Goal: Transaction & Acquisition: Purchase product/service

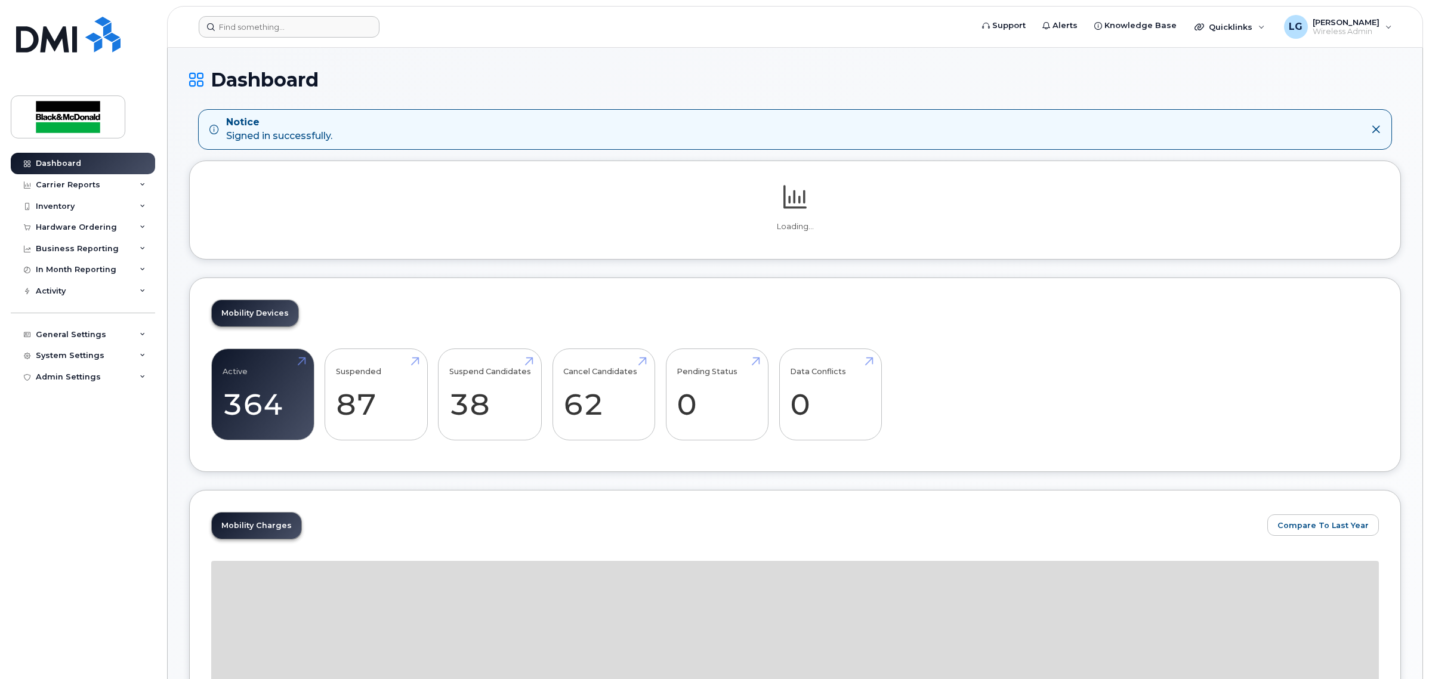
drag, startPoint x: 257, startPoint y: 39, endPoint x: 264, endPoint y: 27, distance: 13.9
click at [258, 37] on header "Support Alerts Knowledge Base Quicklinks Suspend / Cancel Device Change SIM Car…" at bounding box center [795, 27] width 1256 height 42
click at [264, 27] on input at bounding box center [289, 26] width 181 height 21
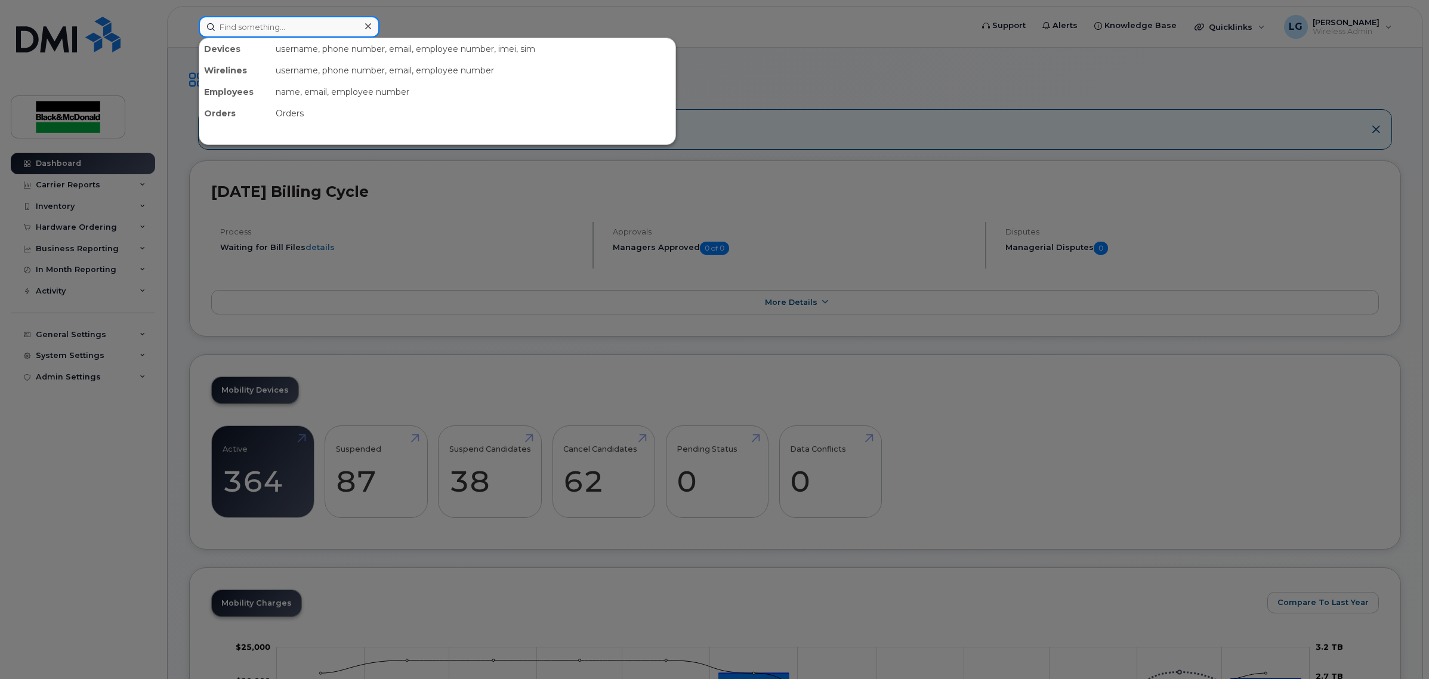
paste input "Dominic Adam."
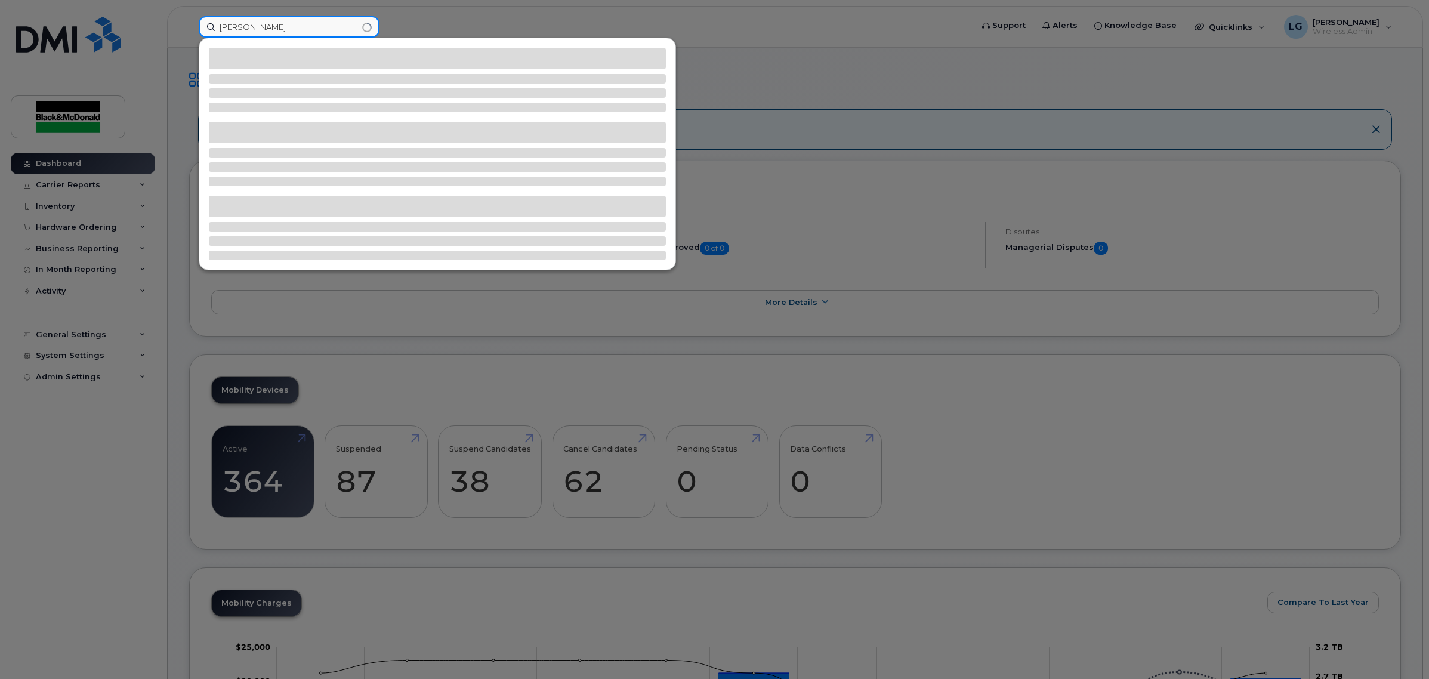
type input "[PERSON_NAME]"
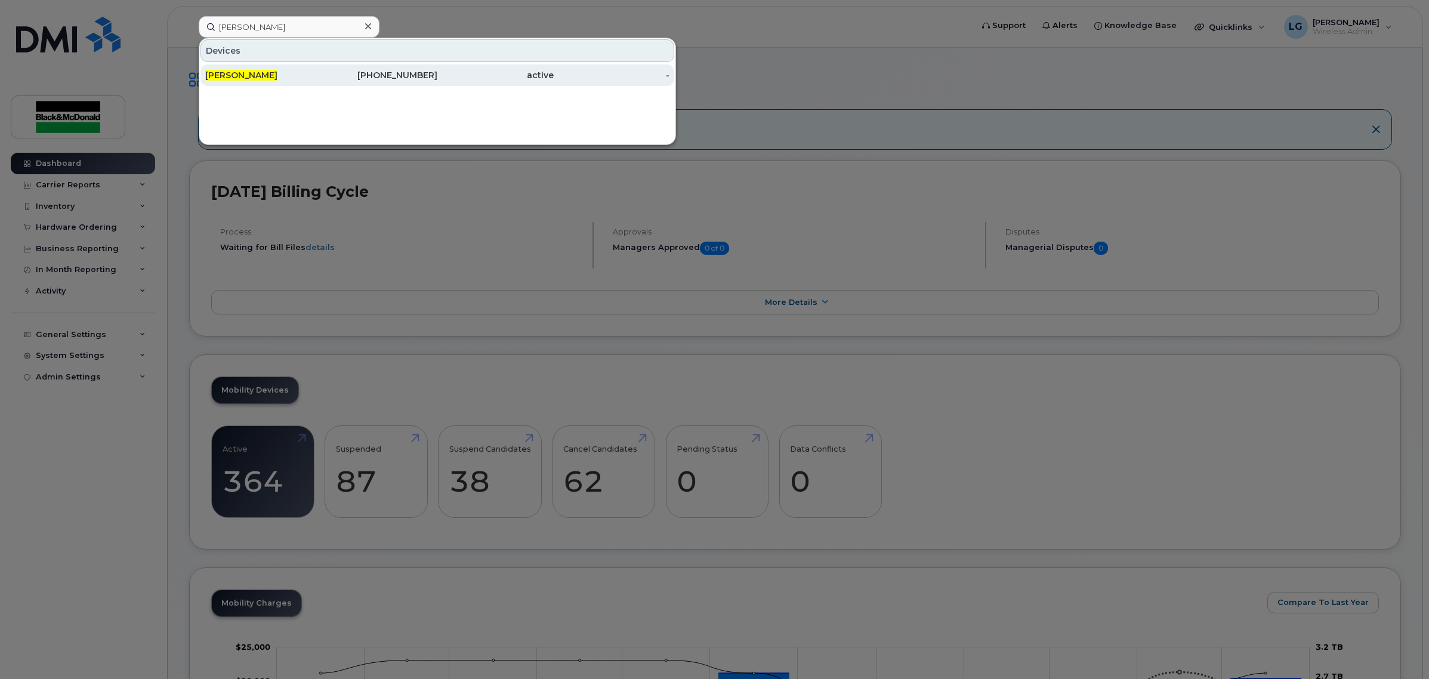
click at [398, 69] on div "343-551-7427" at bounding box center [380, 75] width 116 height 12
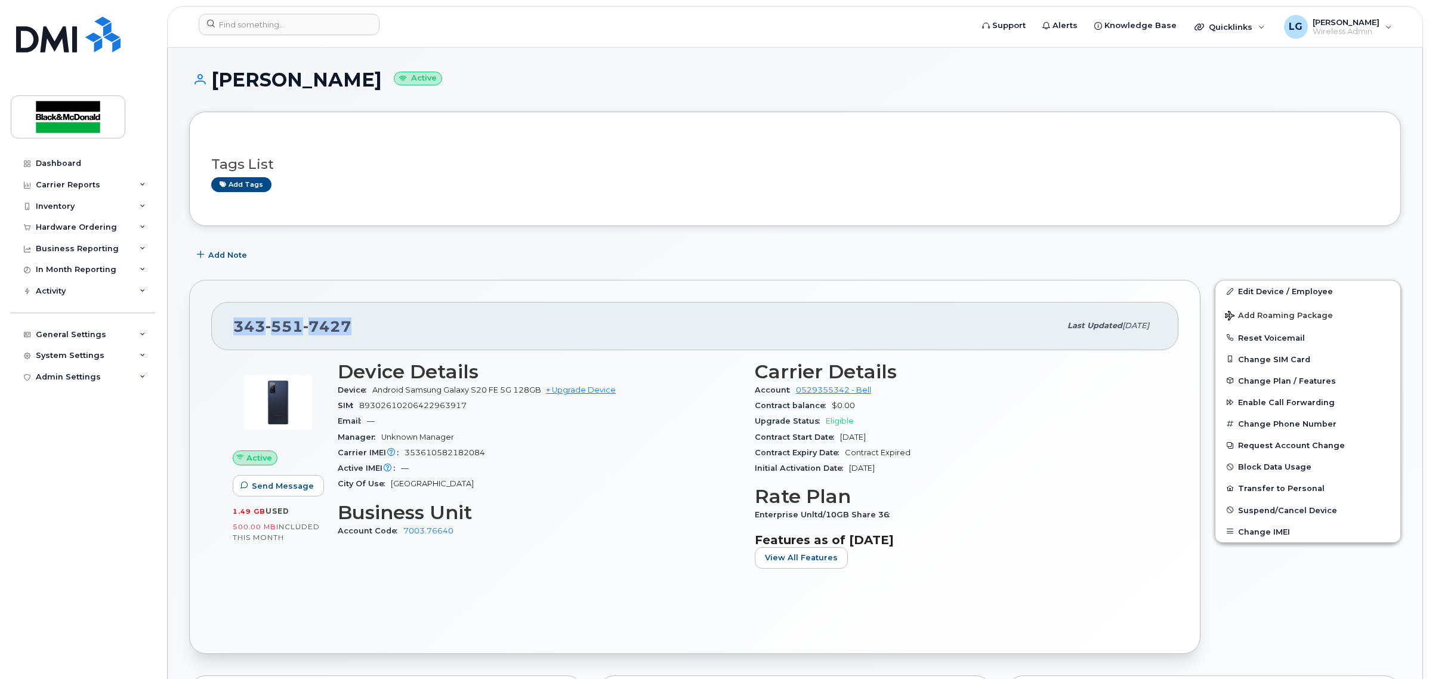
drag, startPoint x: 315, startPoint y: 323, endPoint x: 230, endPoint y: 323, distance: 84.7
click at [229, 324] on div "343 551 7427 Last updated Jun 10, 2025" at bounding box center [694, 326] width 967 height 48
copy span "343 551 7427"
click at [558, 388] on link "+ Upgrade Device" at bounding box center [581, 389] width 70 height 9
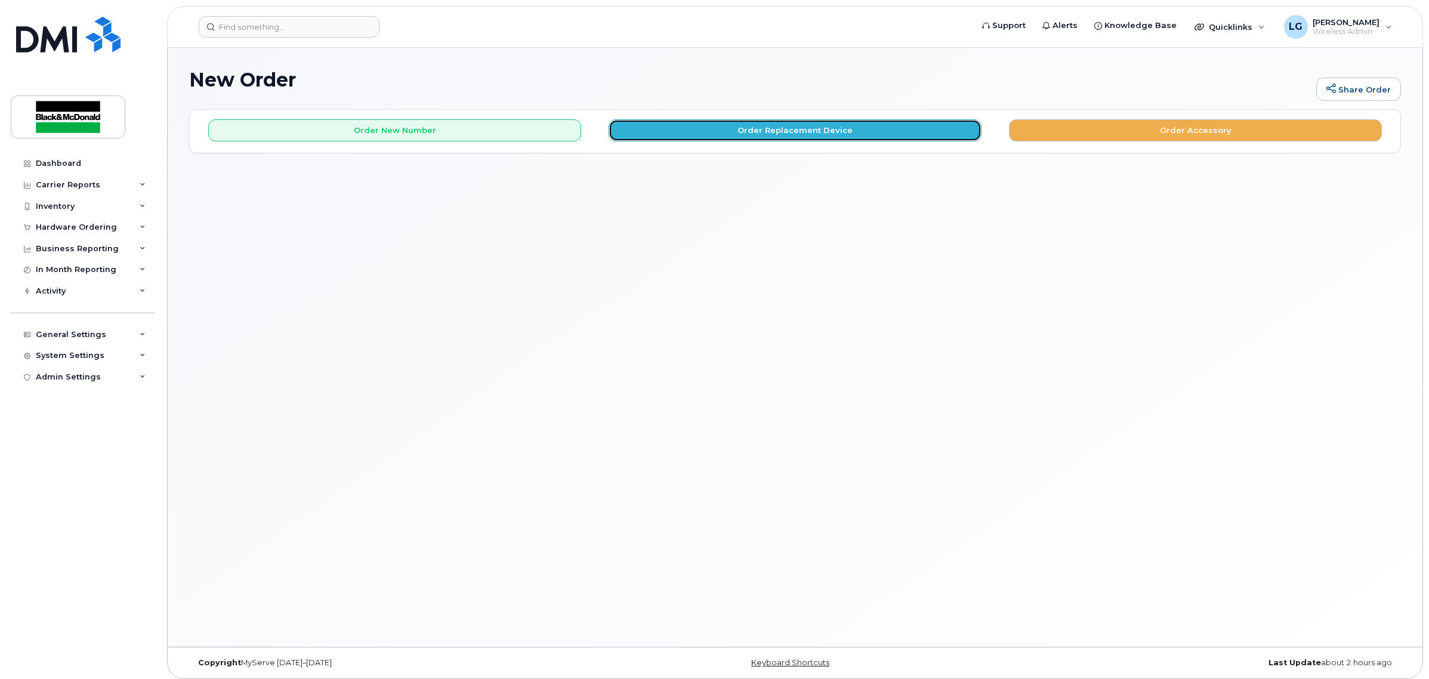
click at [739, 135] on button "Order Replacement Device" at bounding box center [795, 130] width 373 height 22
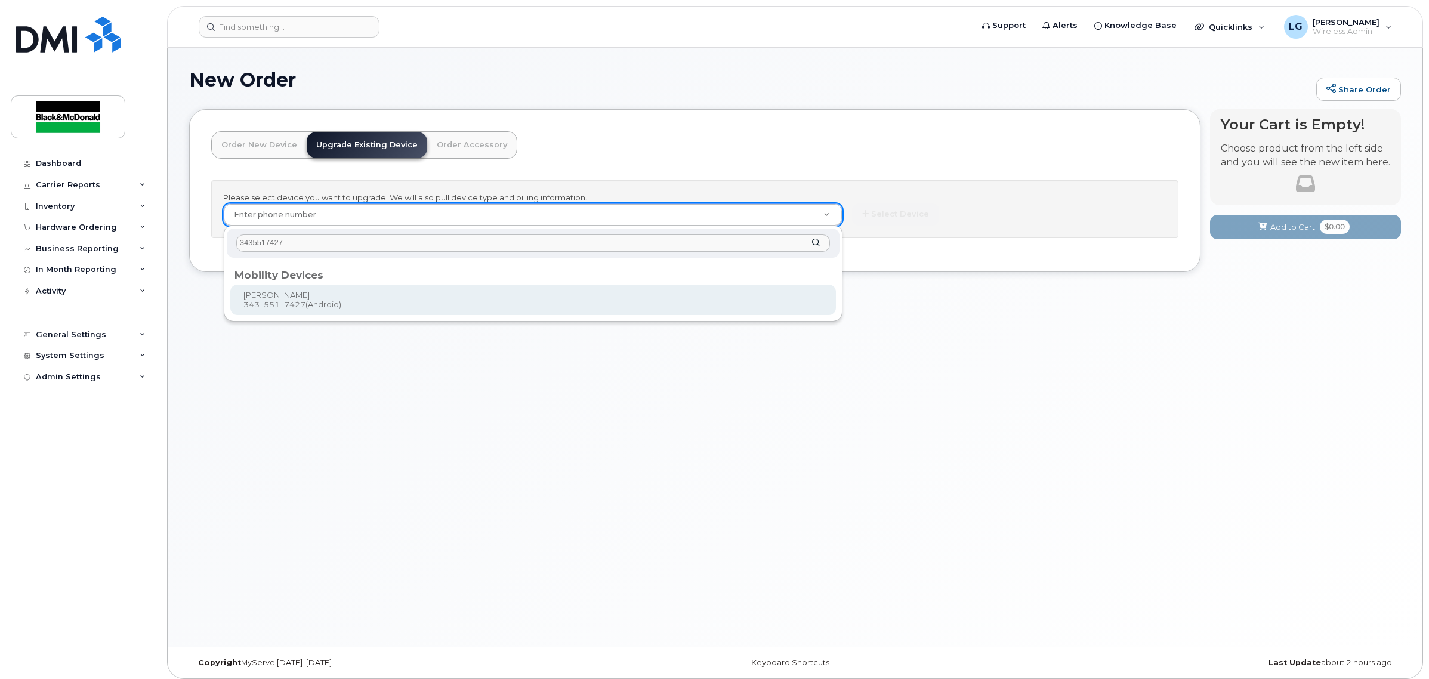
type input "3435517427"
type input "681959"
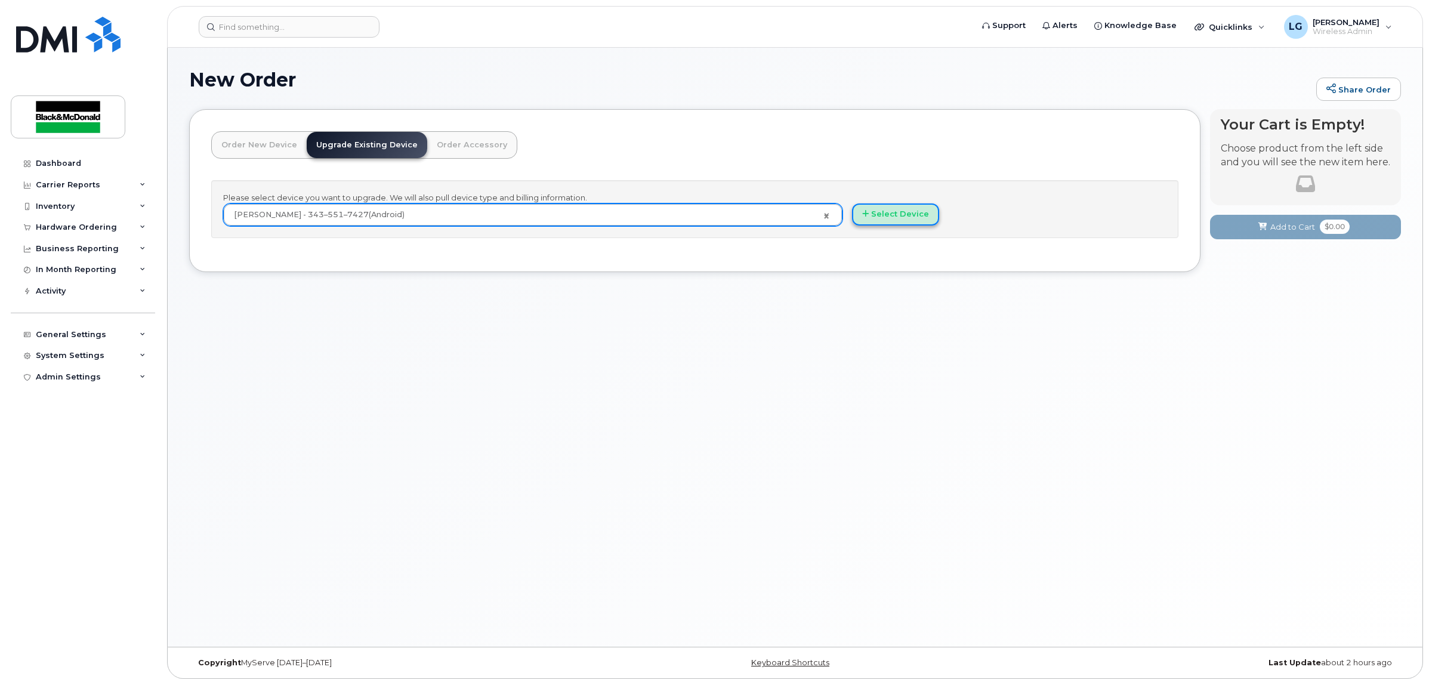
click at [881, 221] on button "Select Device" at bounding box center [895, 214] width 87 height 22
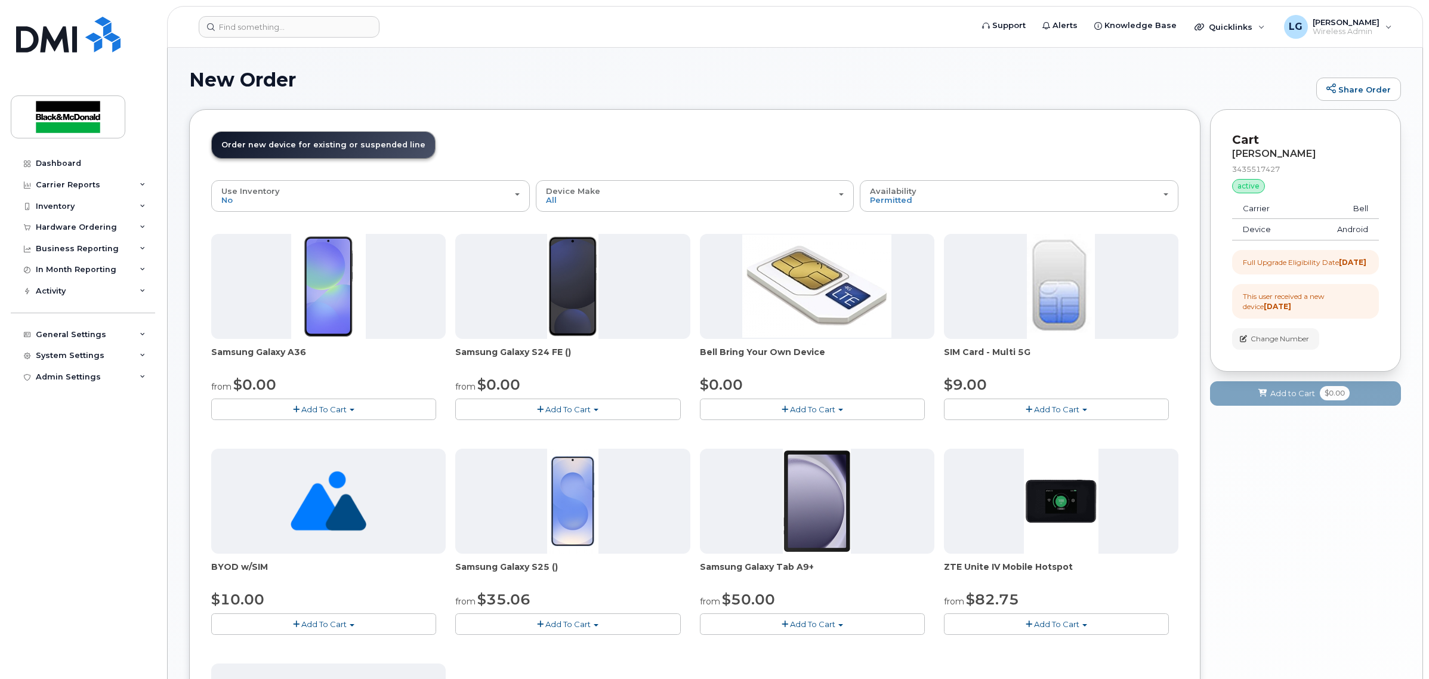
click at [586, 409] on span "Add To Cart" at bounding box center [567, 410] width 45 height 10
click at [584, 431] on link "$0.00 - 3 year term - voice & data plan (128GB)" at bounding box center [561, 431] width 207 height 15
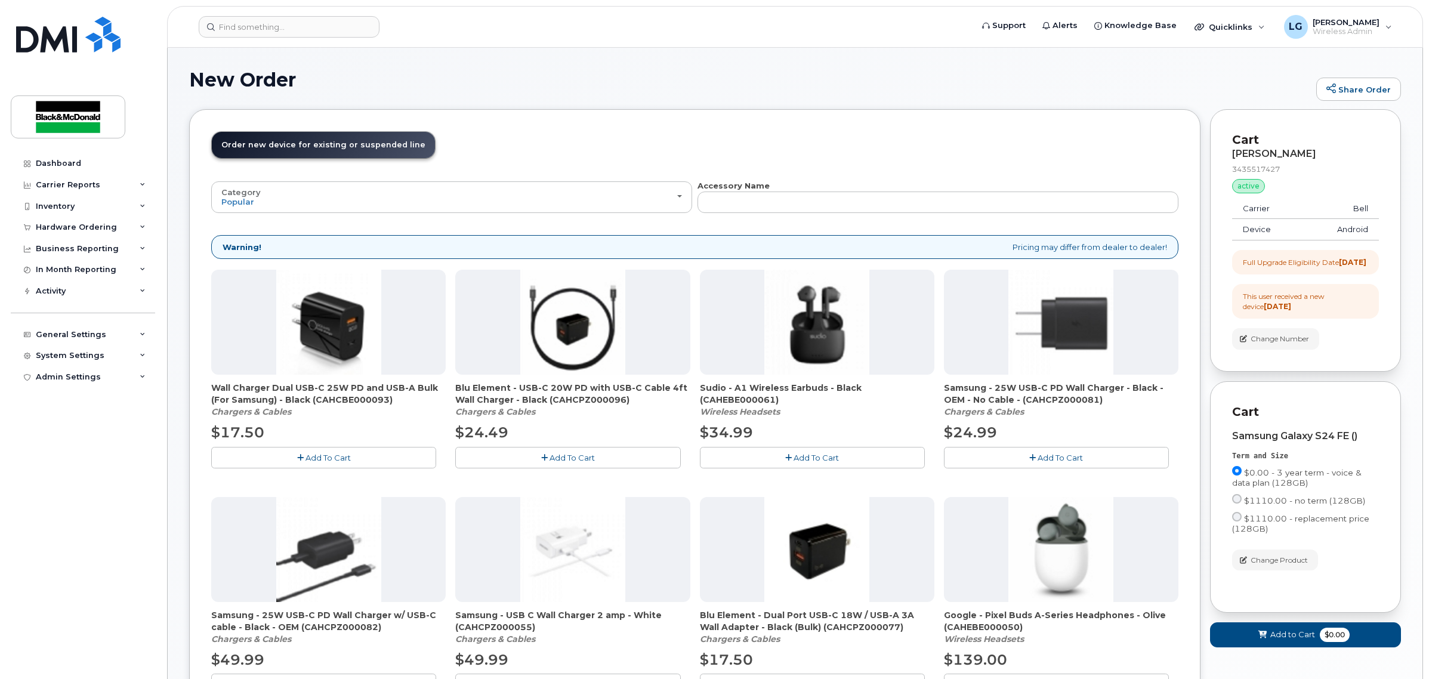
click at [267, 463] on button "Add To Cart" at bounding box center [323, 457] width 225 height 21
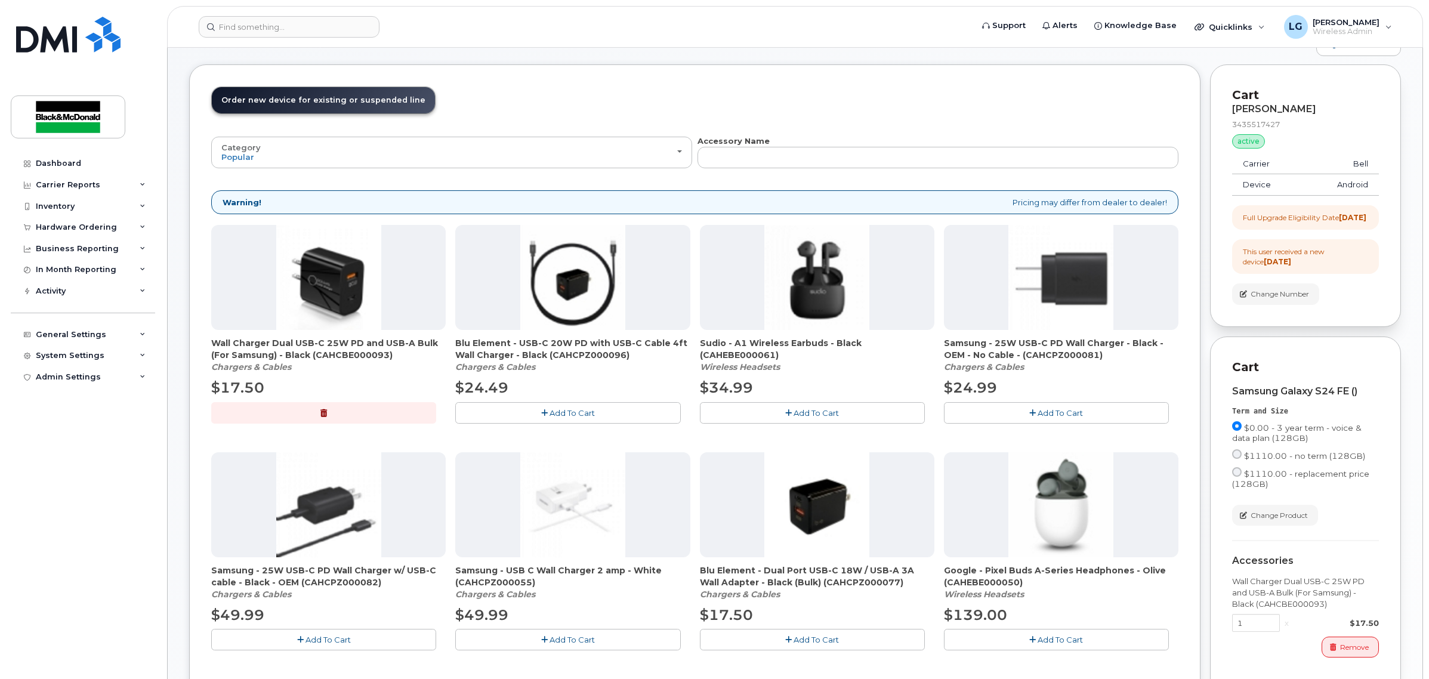
scroll to position [224, 0]
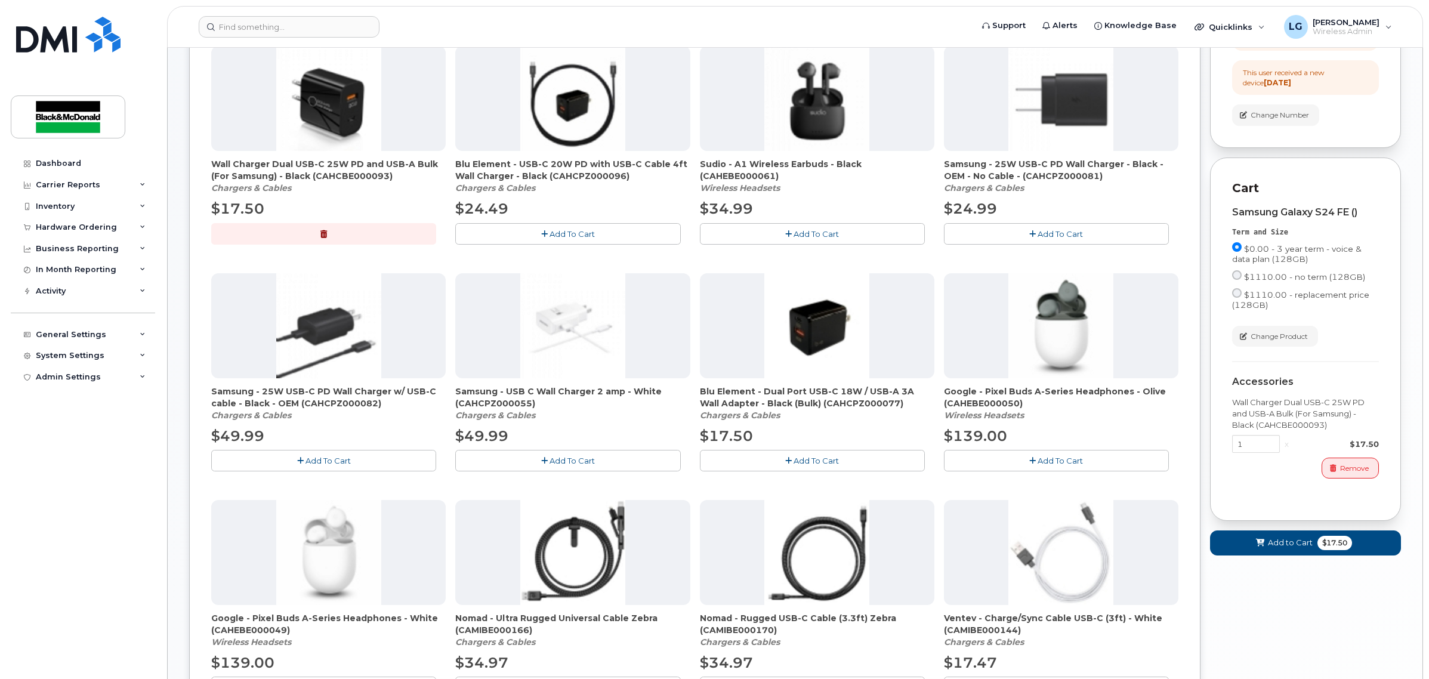
click at [327, 231] on button "button" at bounding box center [323, 233] width 225 height 21
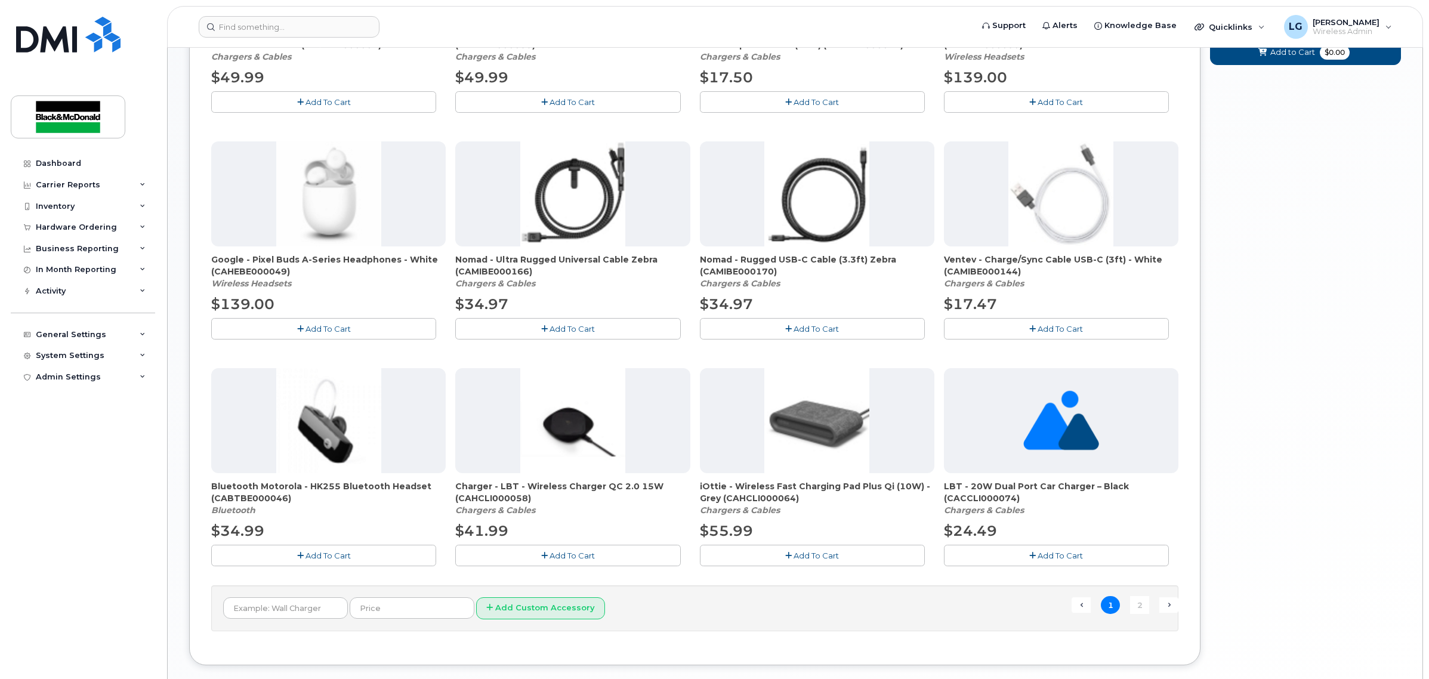
scroll to position [648, 0]
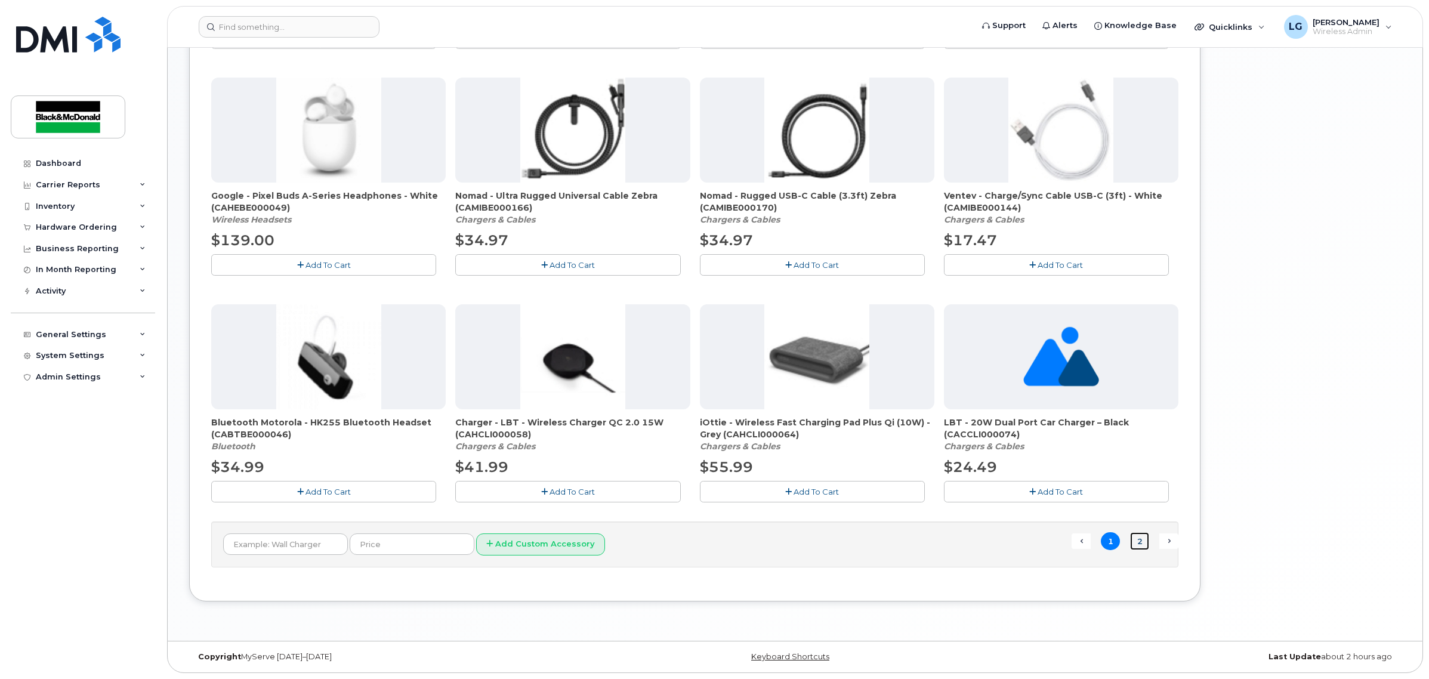
click at [1140, 540] on link "2" at bounding box center [1139, 541] width 19 height 18
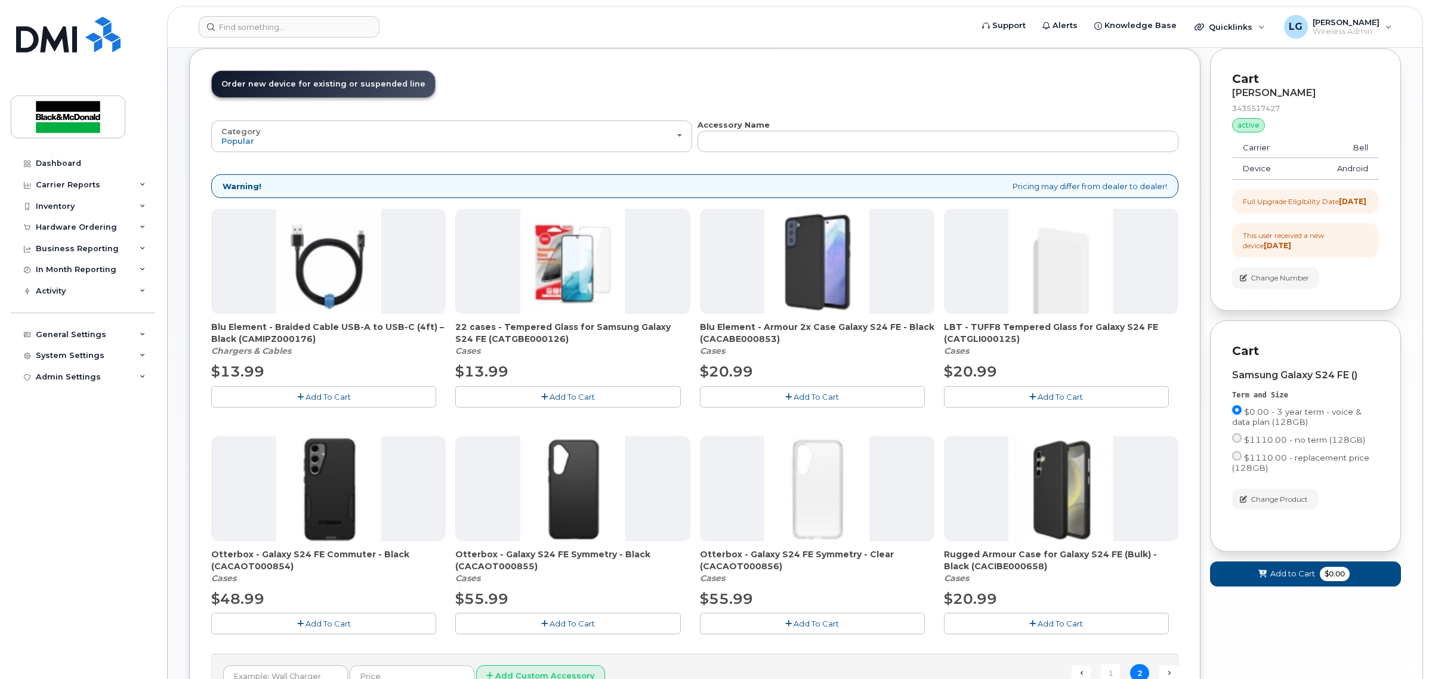
click at [577, 395] on span "Add To Cart" at bounding box center [571, 397] width 45 height 10
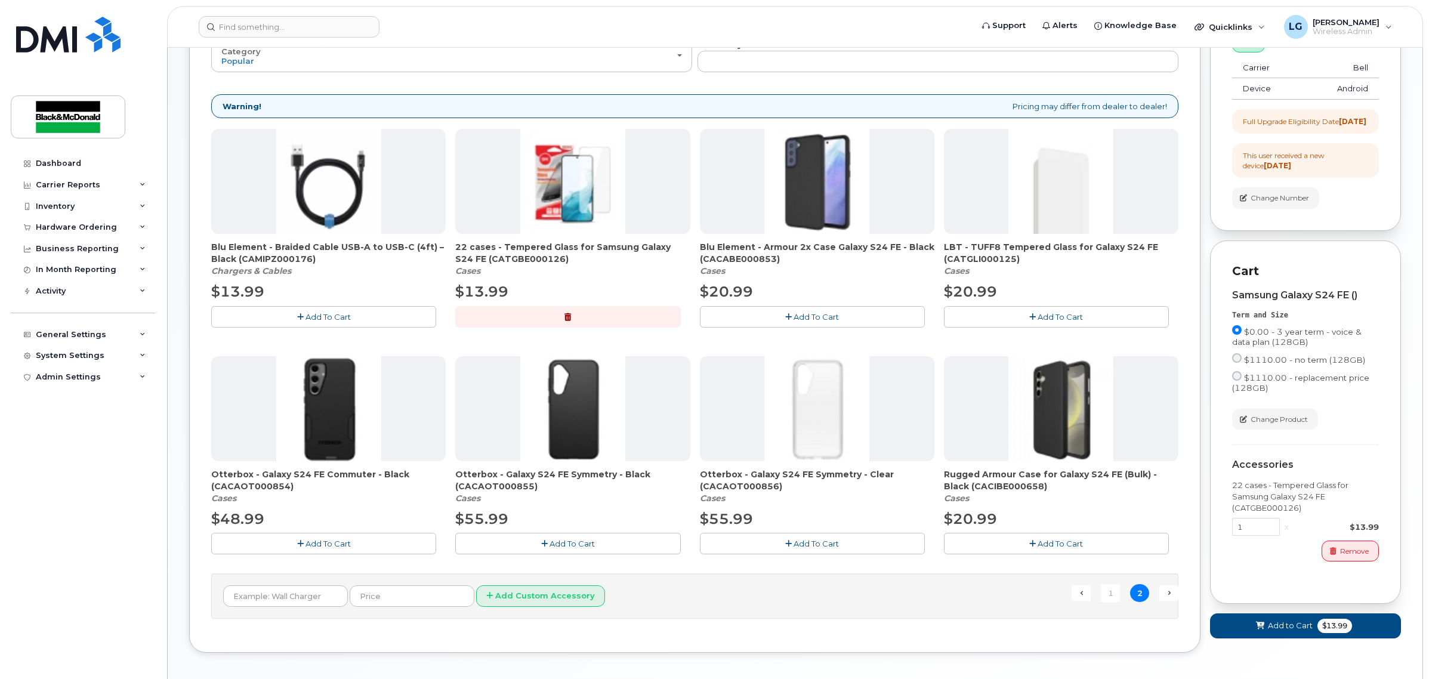
scroll to position [194, 0]
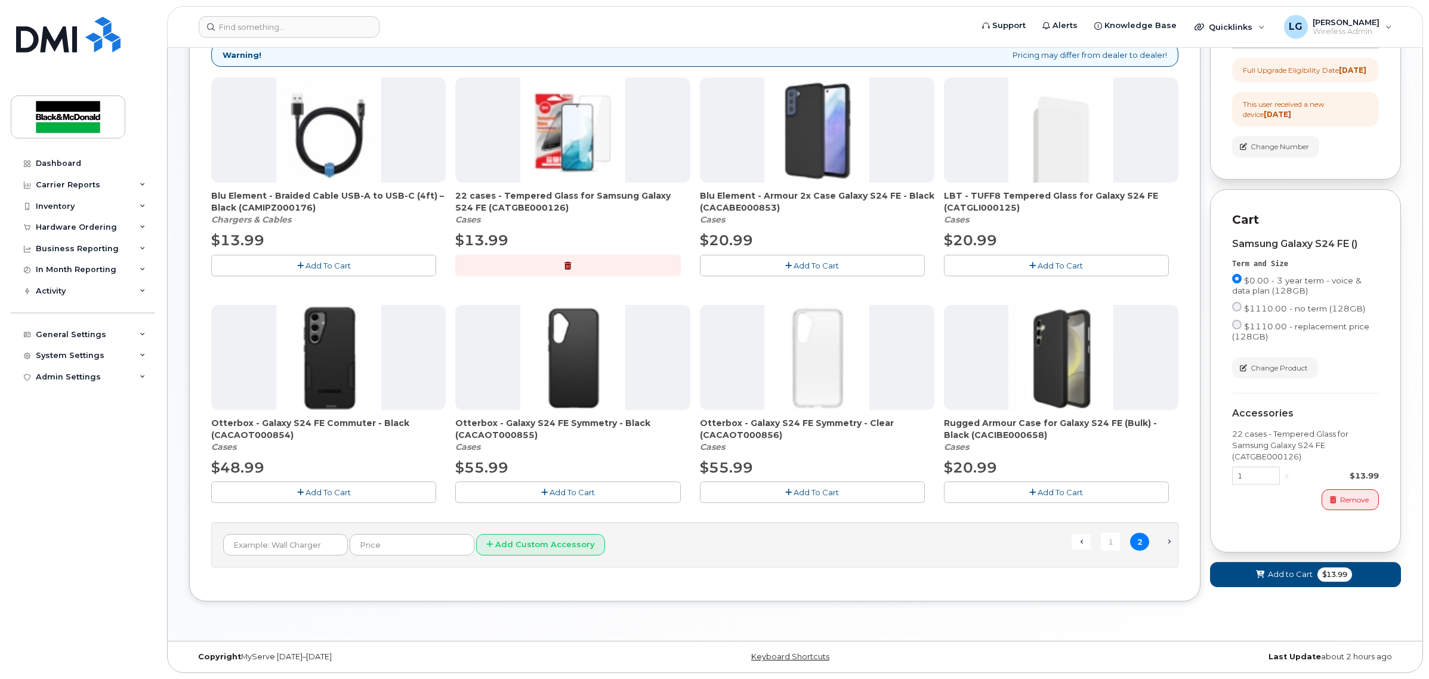
click at [1177, 540] on span "Next →" at bounding box center [1168, 542] width 19 height 16
click at [1037, 496] on button "Add To Cart" at bounding box center [1056, 491] width 225 height 21
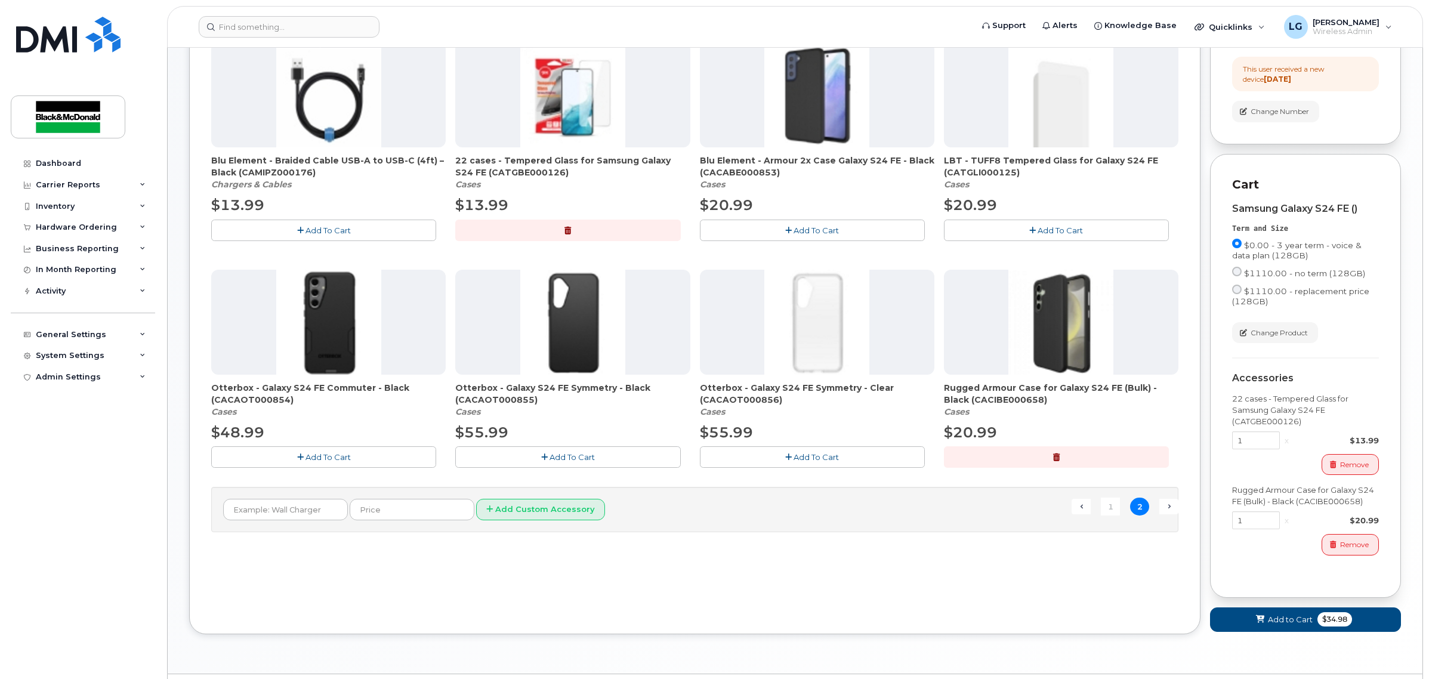
scroll to position [273, 0]
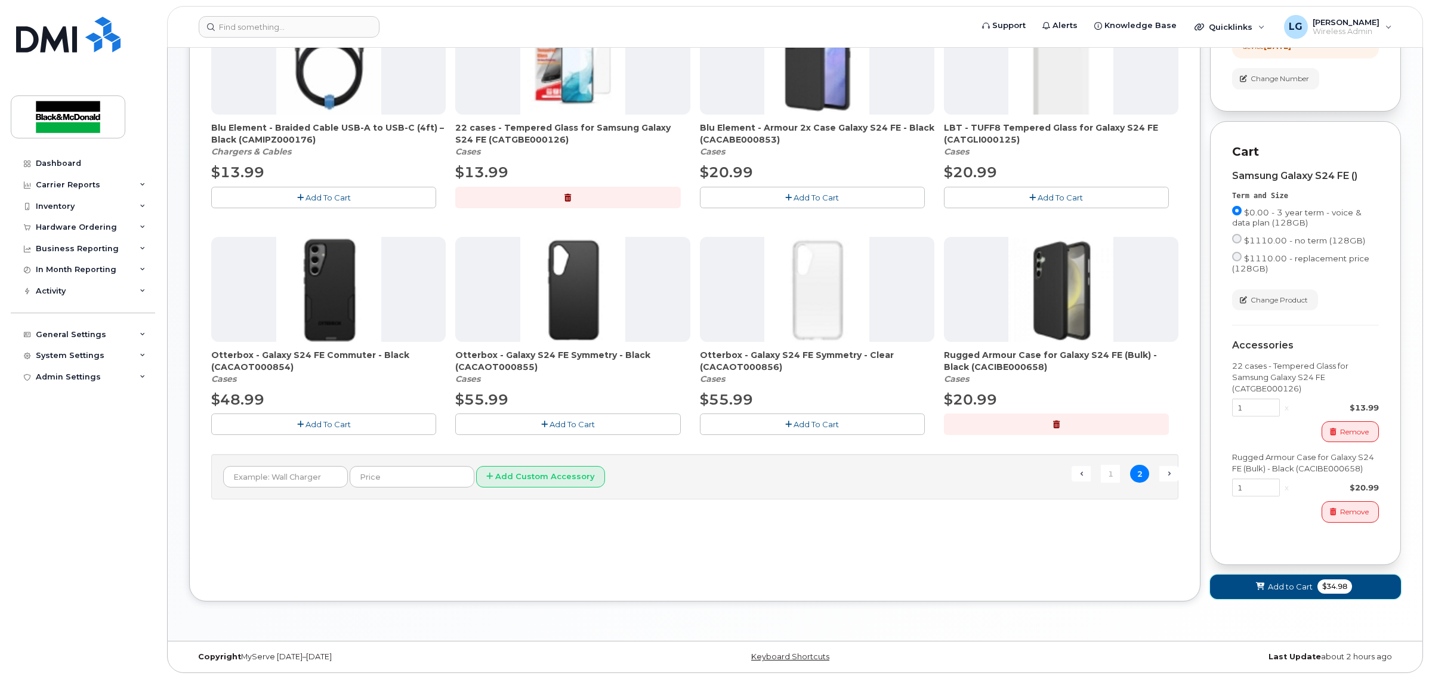
click at [1265, 578] on button "Add to Cart $34.98" at bounding box center [1305, 587] width 191 height 24
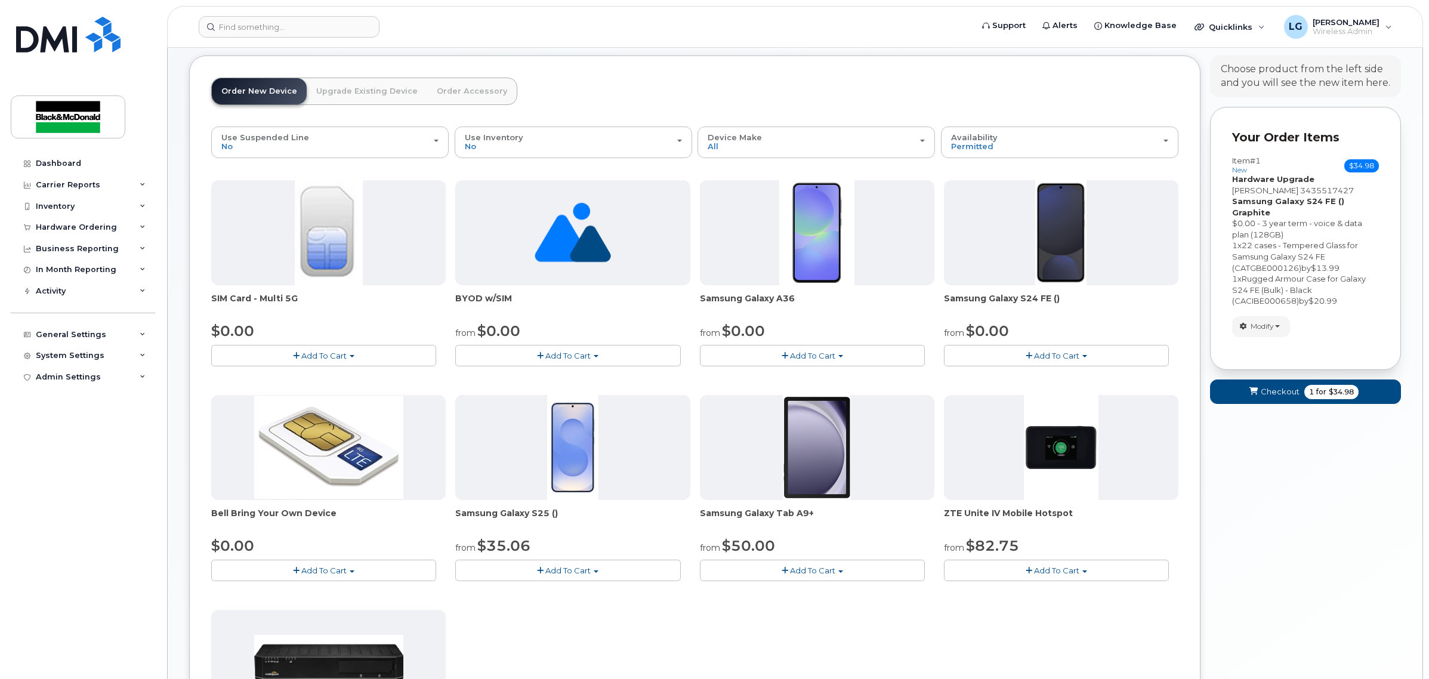
scroll to position [0, 0]
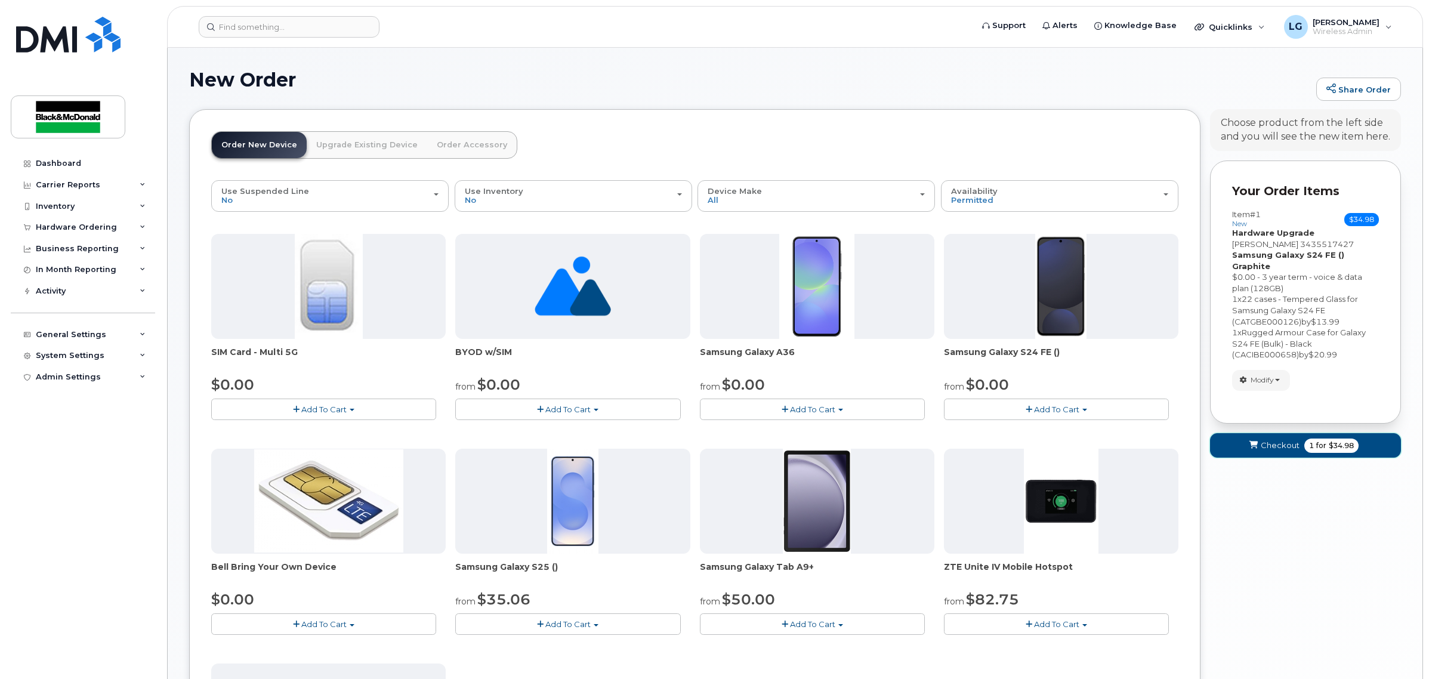
click at [1274, 440] on span "Checkout" at bounding box center [1280, 445] width 39 height 11
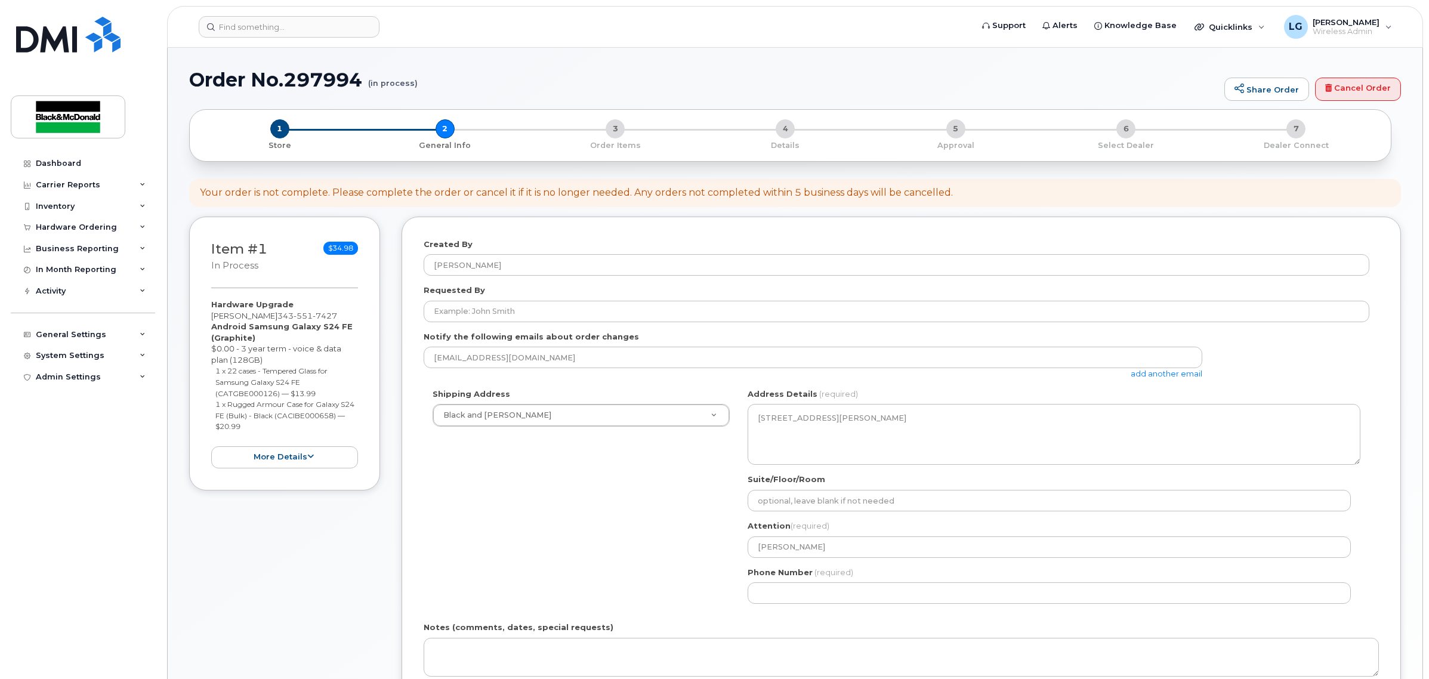
select select
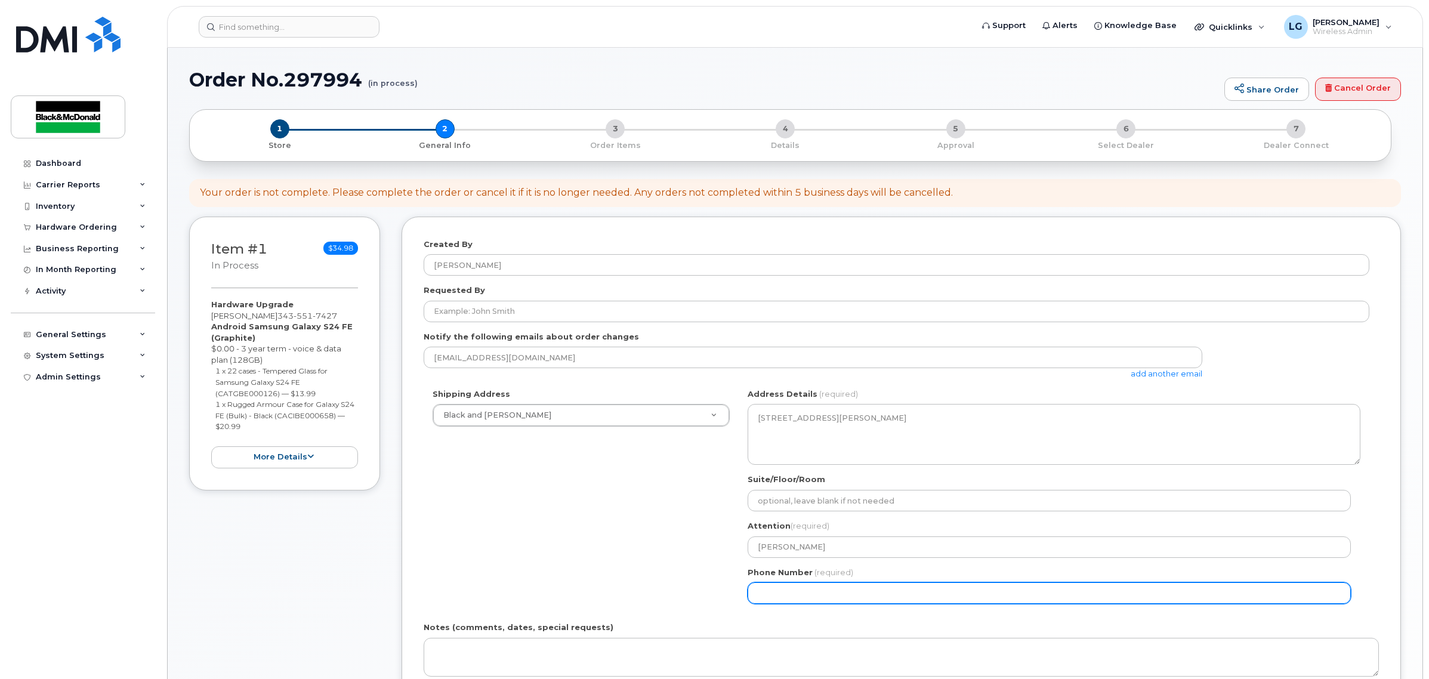
click at [765, 586] on input "Phone Number" at bounding box center [1049, 592] width 603 height 21
type input "6139037762"
select select
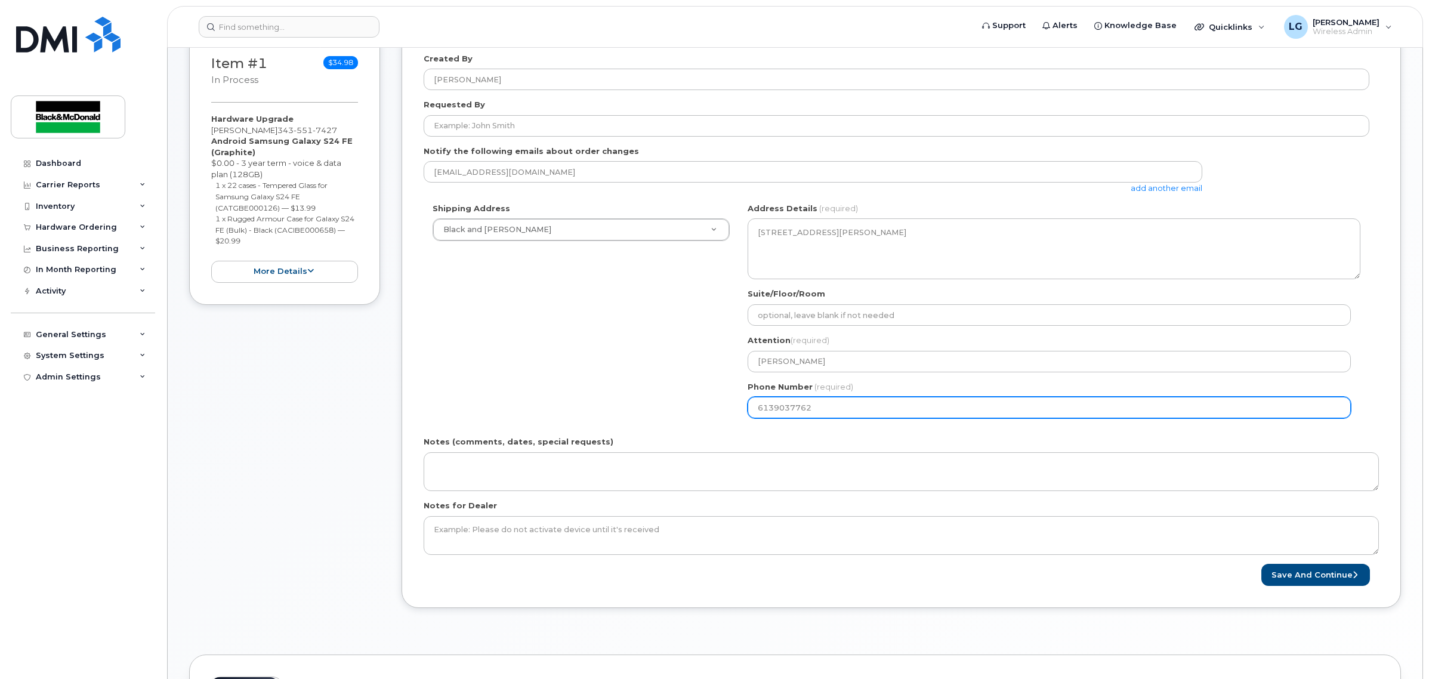
scroll to position [298, 0]
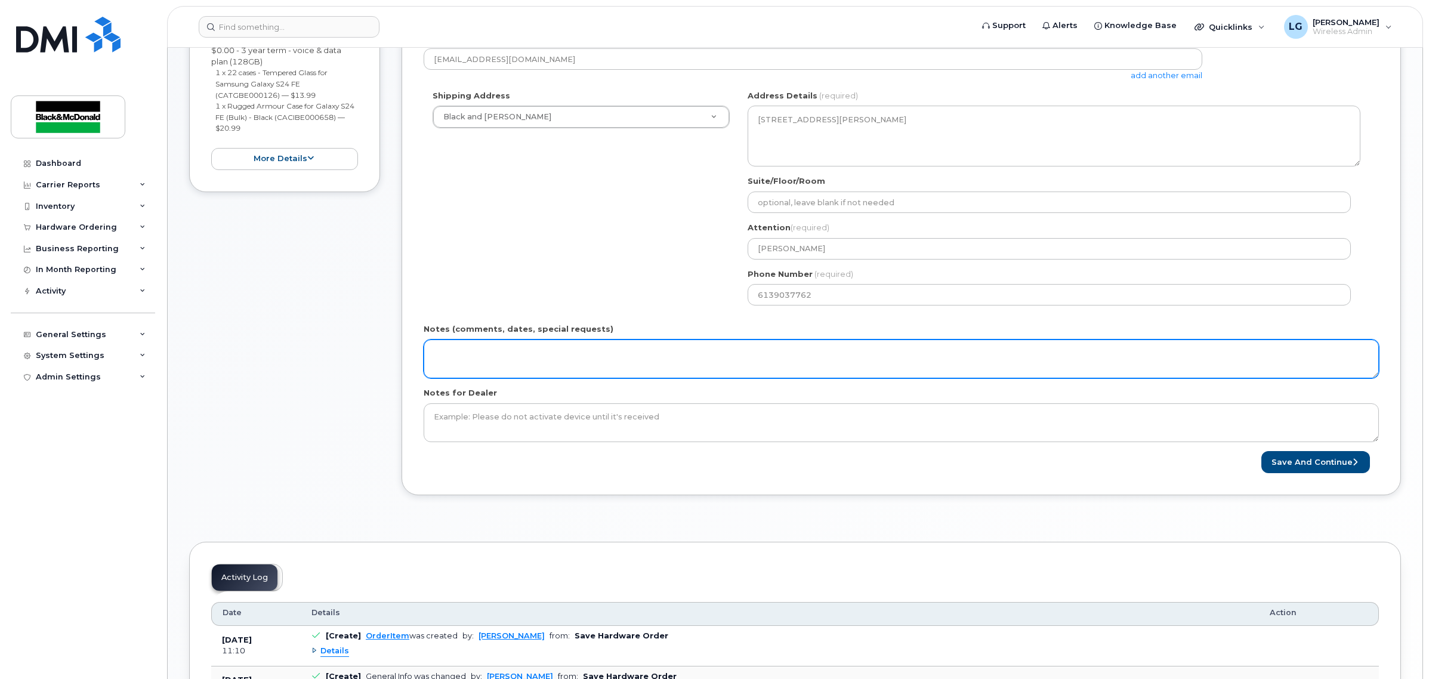
click at [597, 350] on textarea "Notes (comments, dates, special requests)" at bounding box center [901, 358] width 955 height 39
paste textarea "[PERSON_NAME]"
type textarea "[PERSON_NAME] (7003)"
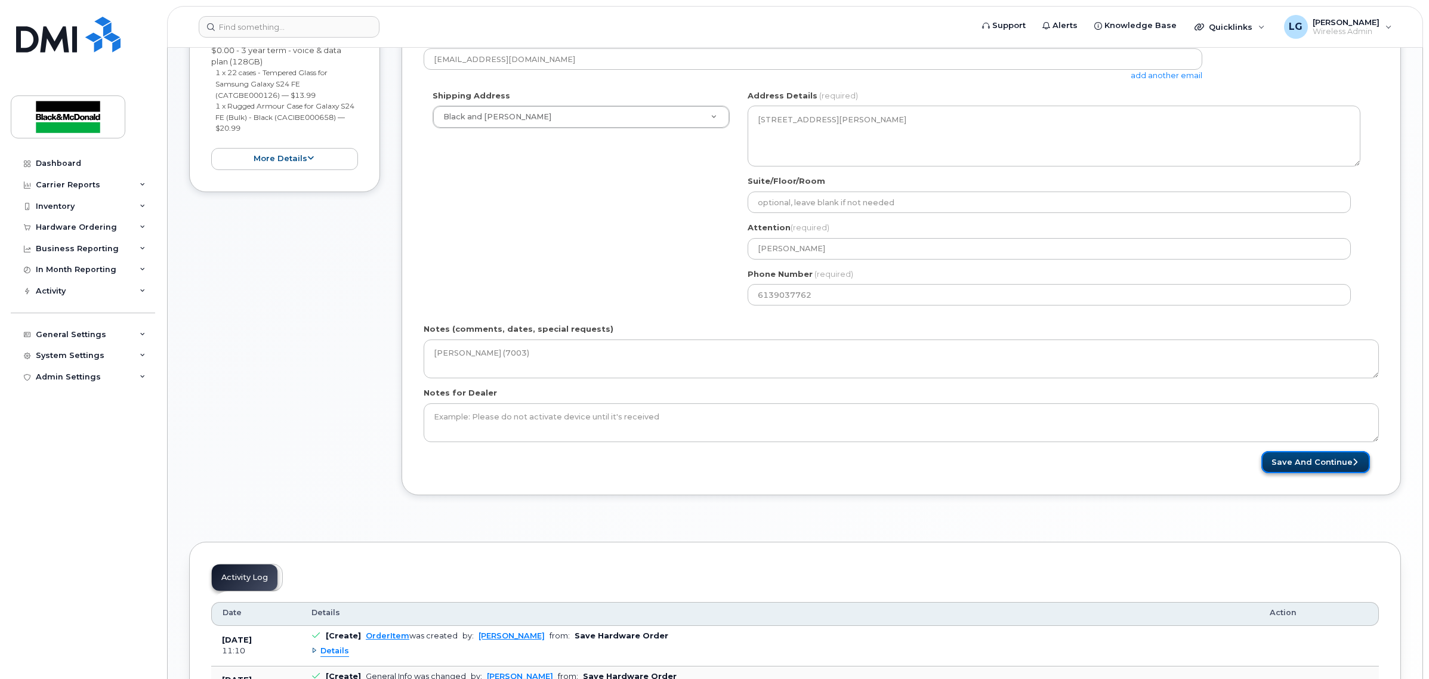
click at [1290, 462] on button "Save and Continue" at bounding box center [1315, 462] width 109 height 22
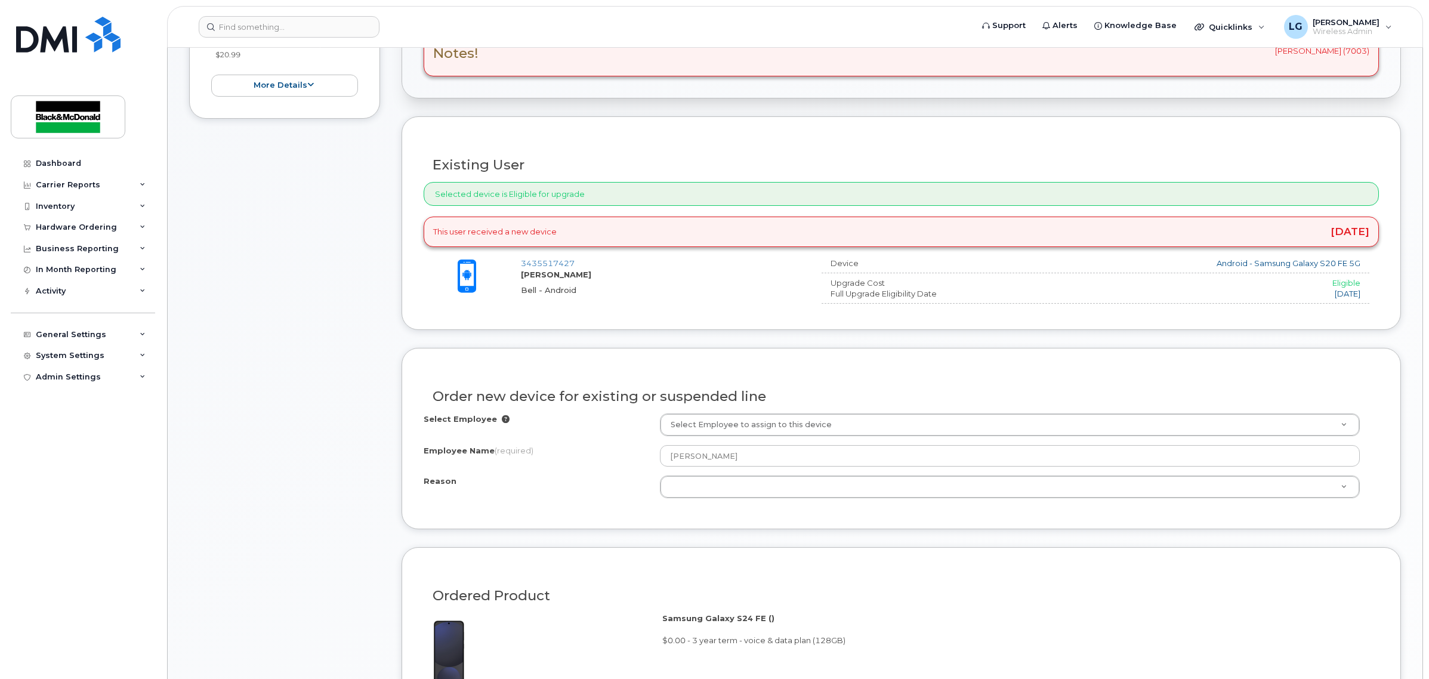
scroll to position [447, 0]
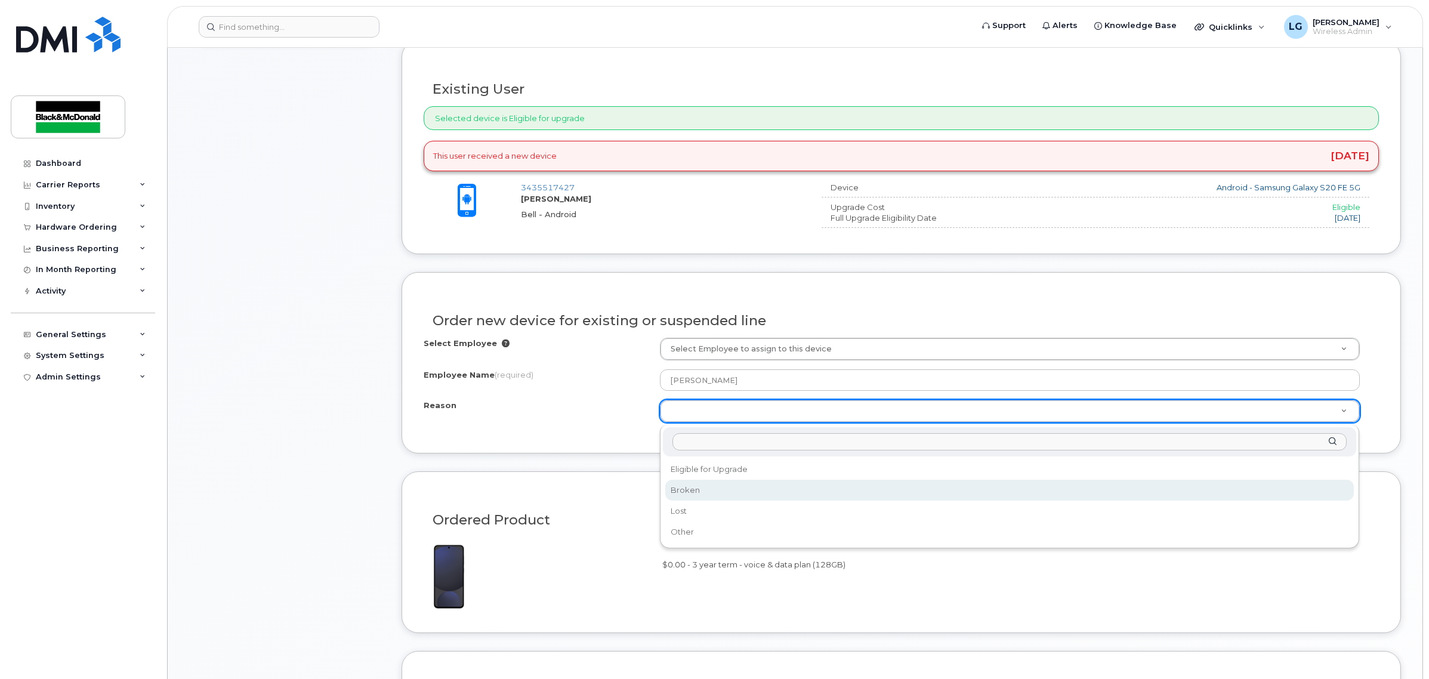
select select "broken"
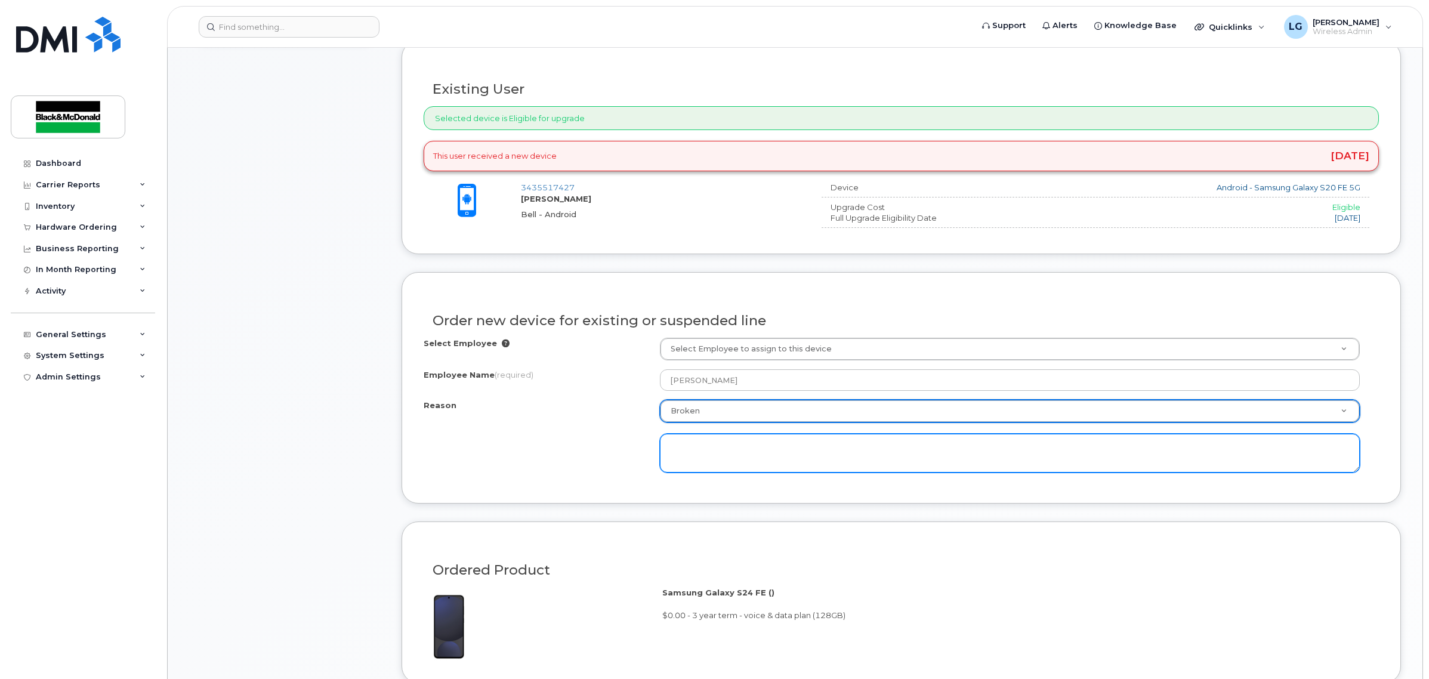
click at [706, 458] on textarea at bounding box center [1010, 453] width 700 height 39
click at [978, 473] on textarea at bounding box center [1010, 453] width 700 height 39
paste textarea "broken screen"
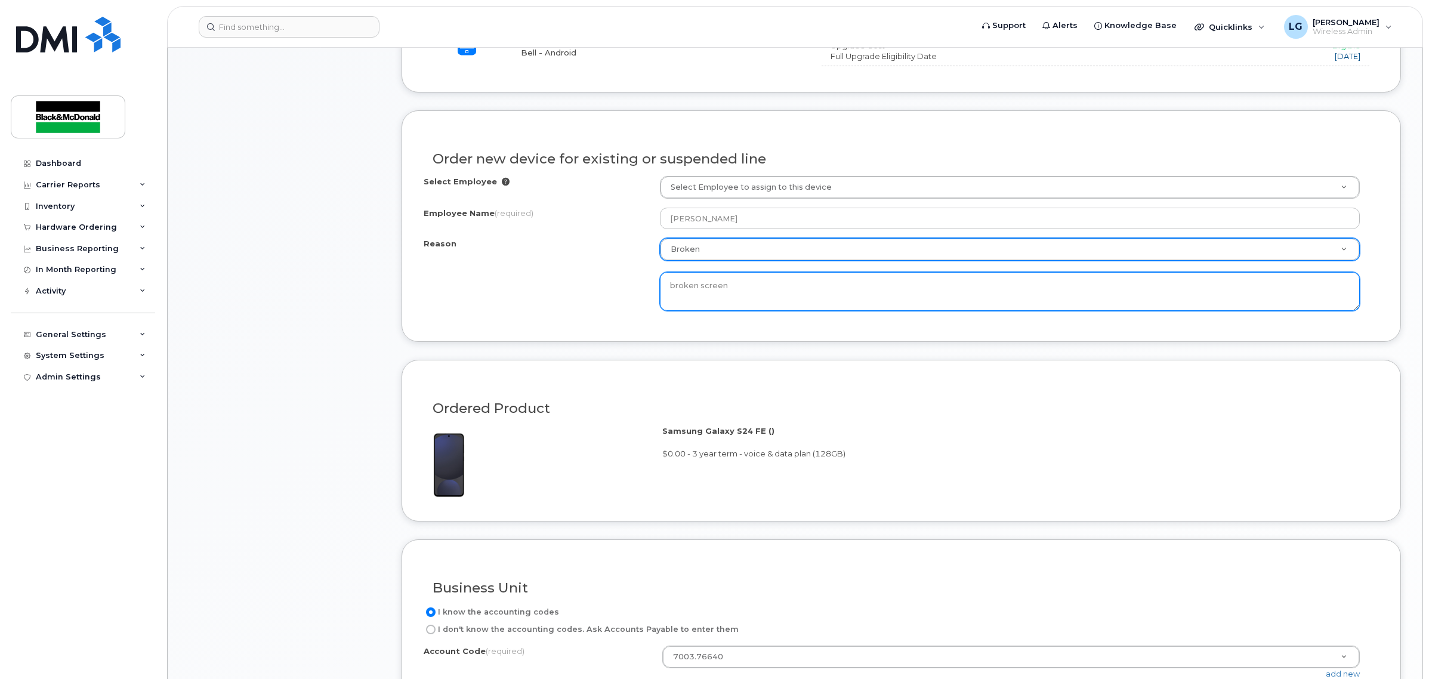
scroll to position [746, 0]
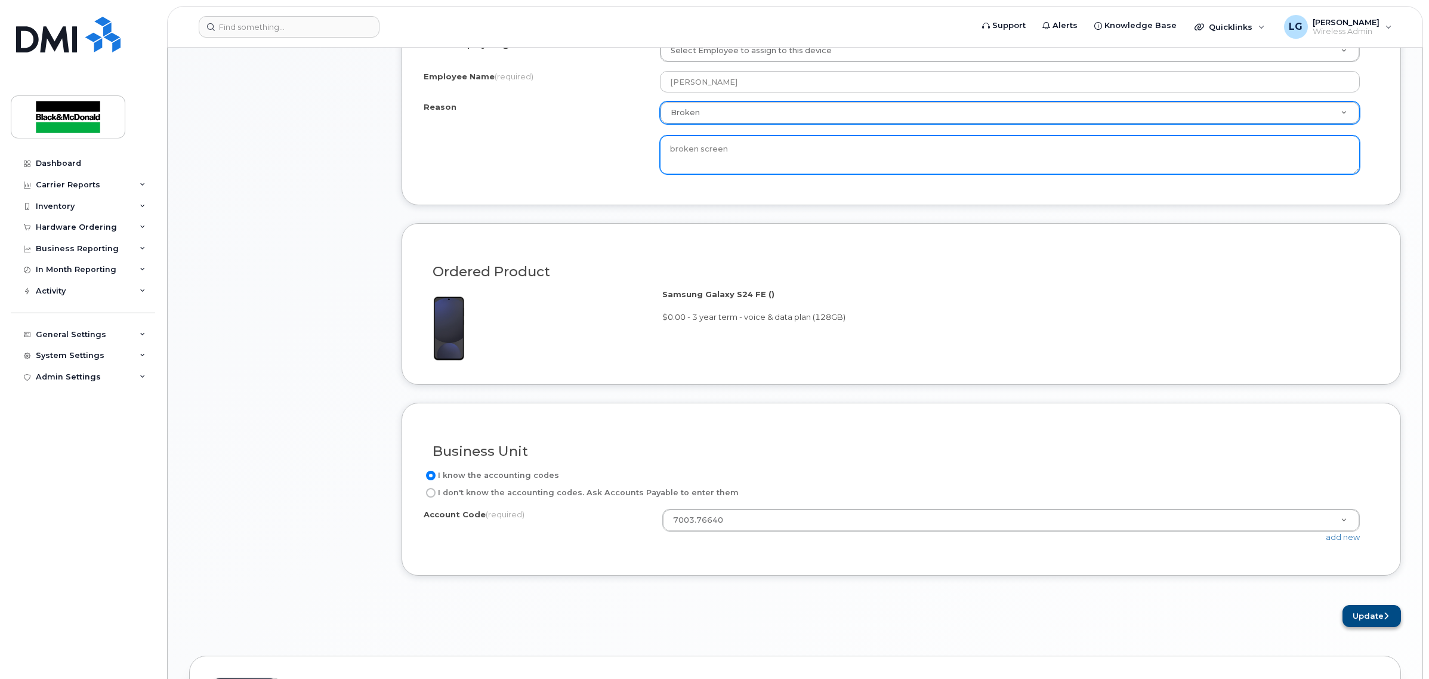
type textarea "broken screen"
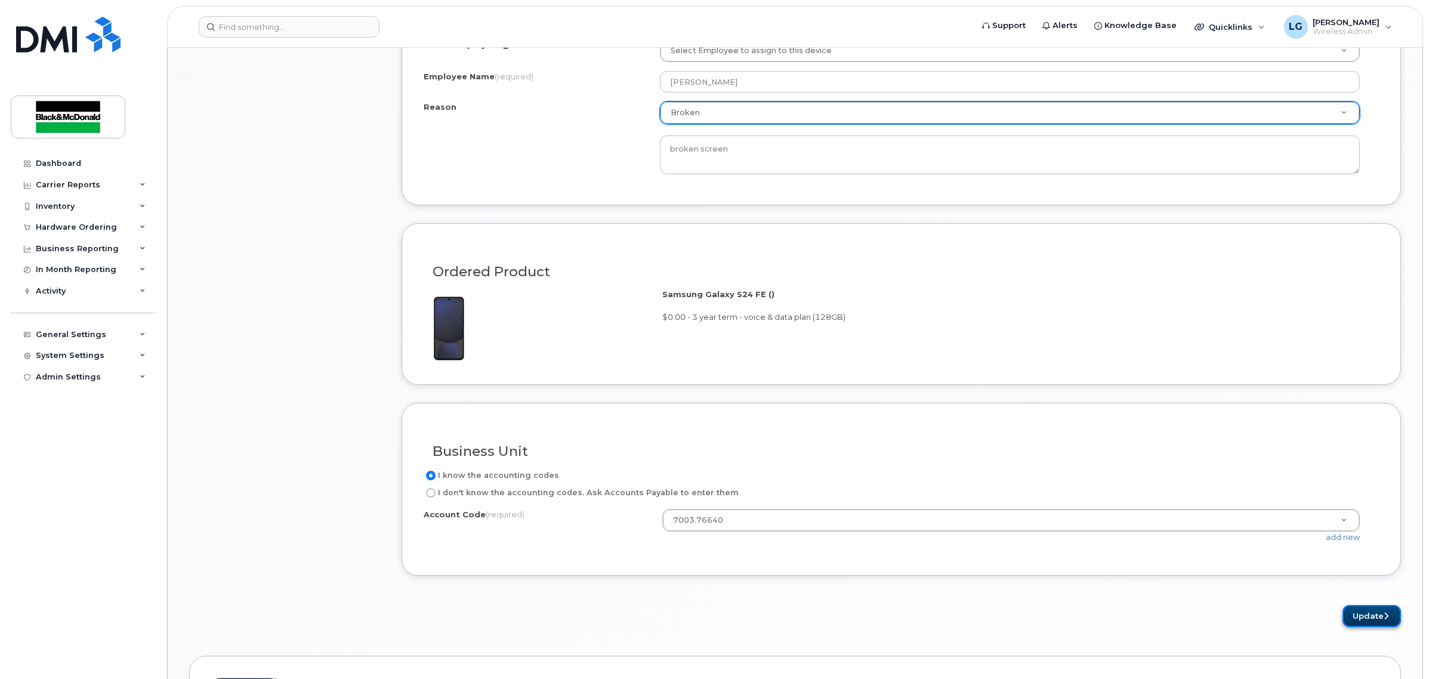
click at [1376, 627] on button "Update" at bounding box center [1371, 616] width 58 height 22
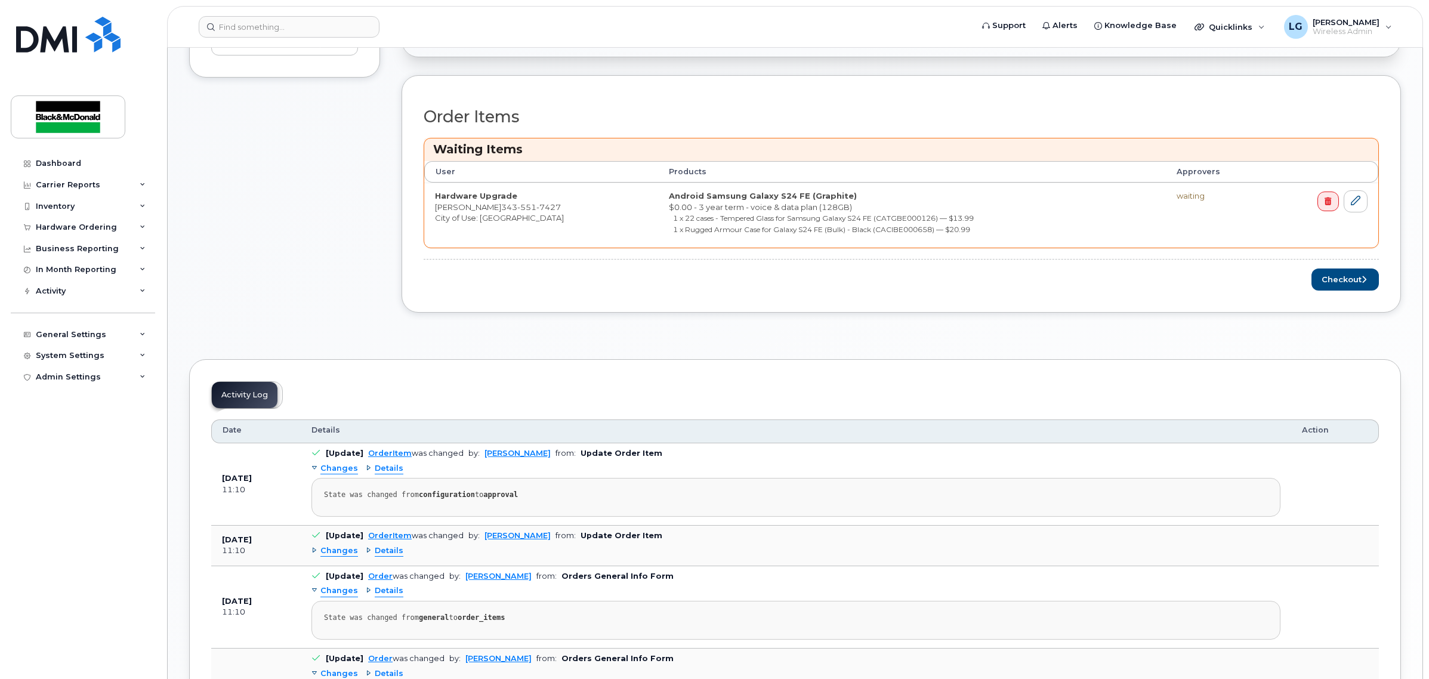
scroll to position [522, 0]
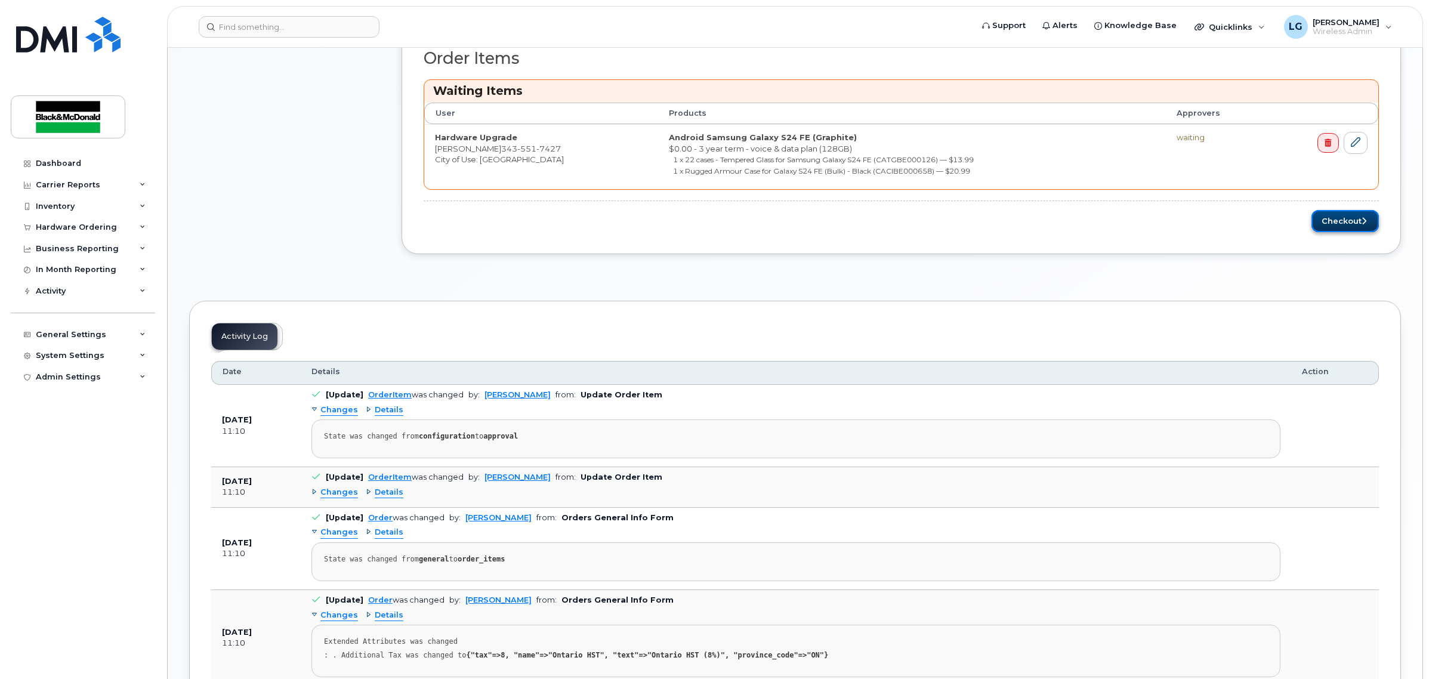
click at [1347, 225] on button "Checkout" at bounding box center [1344, 221] width 67 height 22
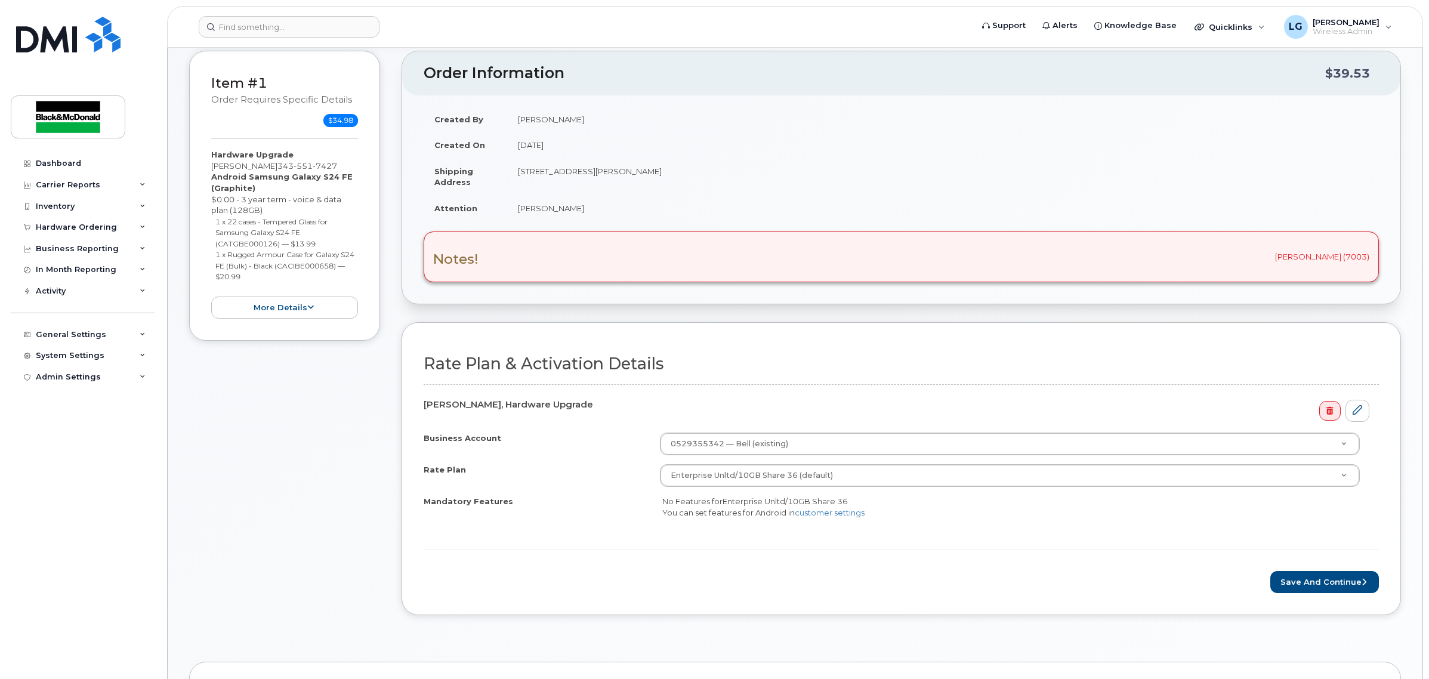
scroll to position [224, 0]
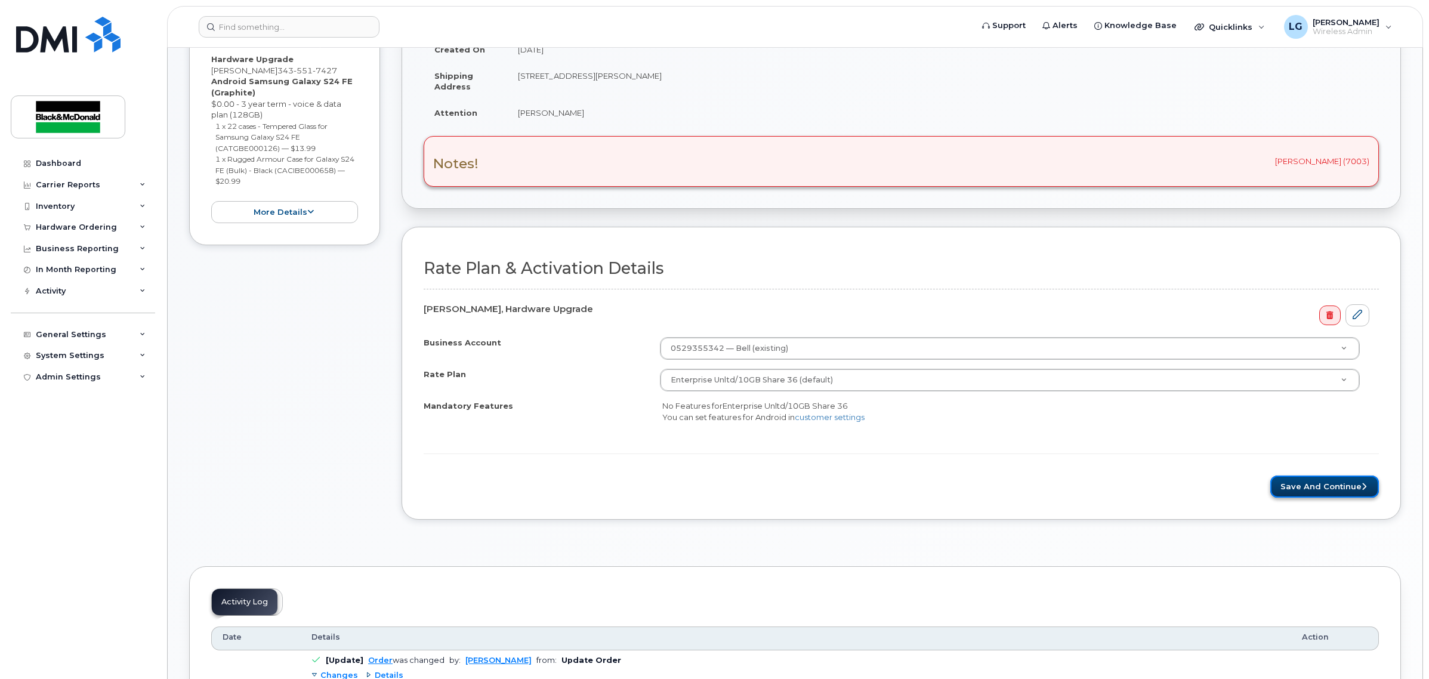
click at [1311, 493] on button "Save and Continue" at bounding box center [1324, 487] width 109 height 22
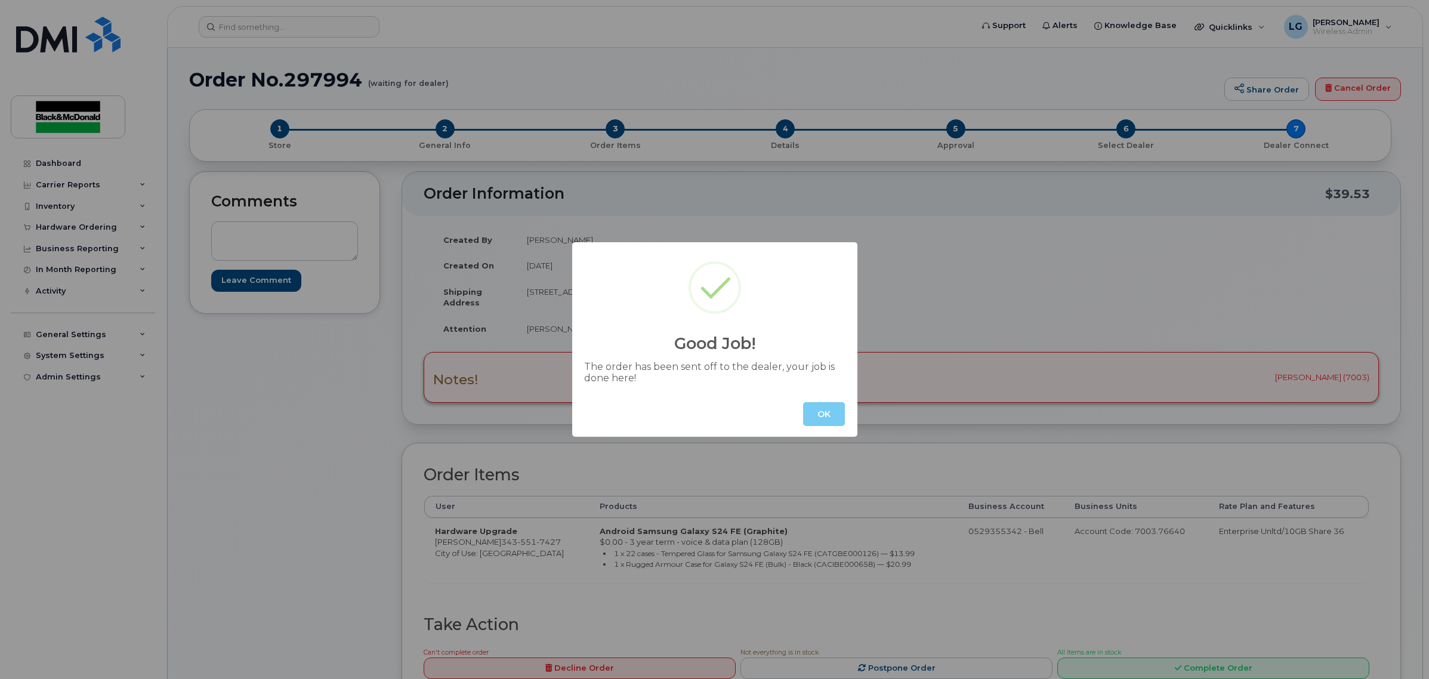
click at [822, 415] on button "OK" at bounding box center [824, 414] width 42 height 24
